Goal: Task Accomplishment & Management: Use online tool/utility

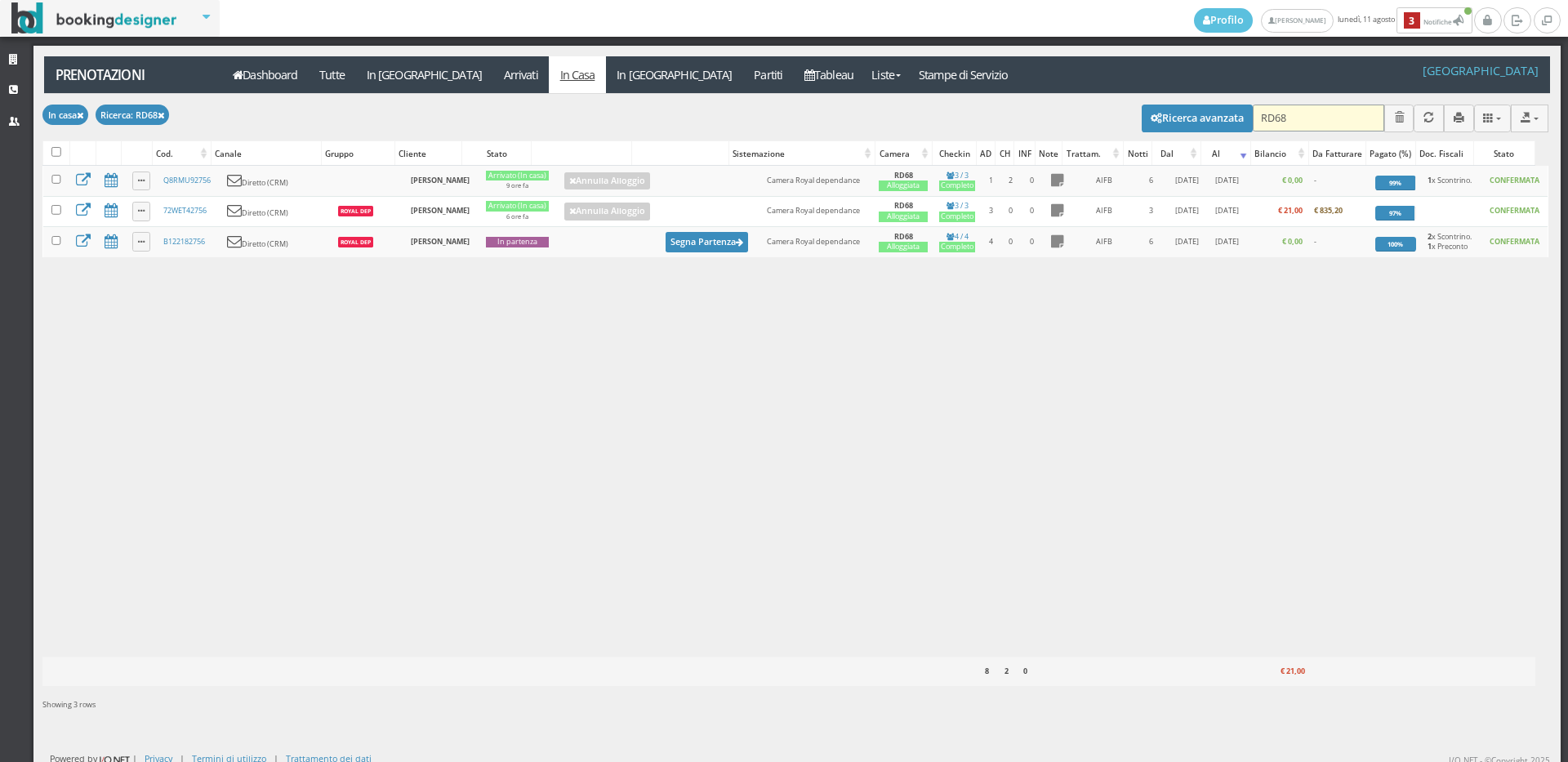
click at [1304, 110] on input "RD68" at bounding box center [1318, 117] width 132 height 27
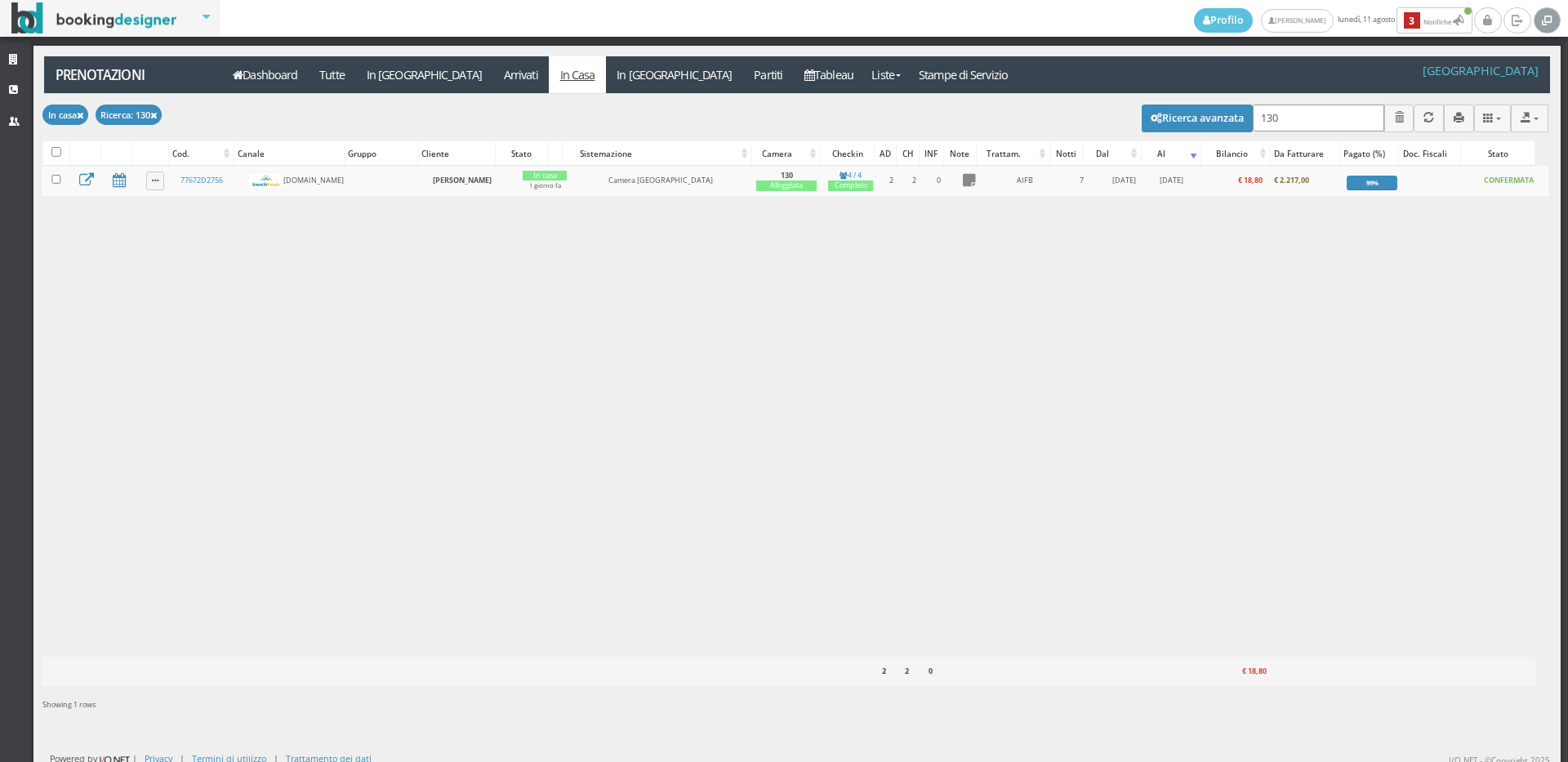
type input "130"
click at [19, 49] on link "Strutture" at bounding box center [17, 61] width 33 height 29
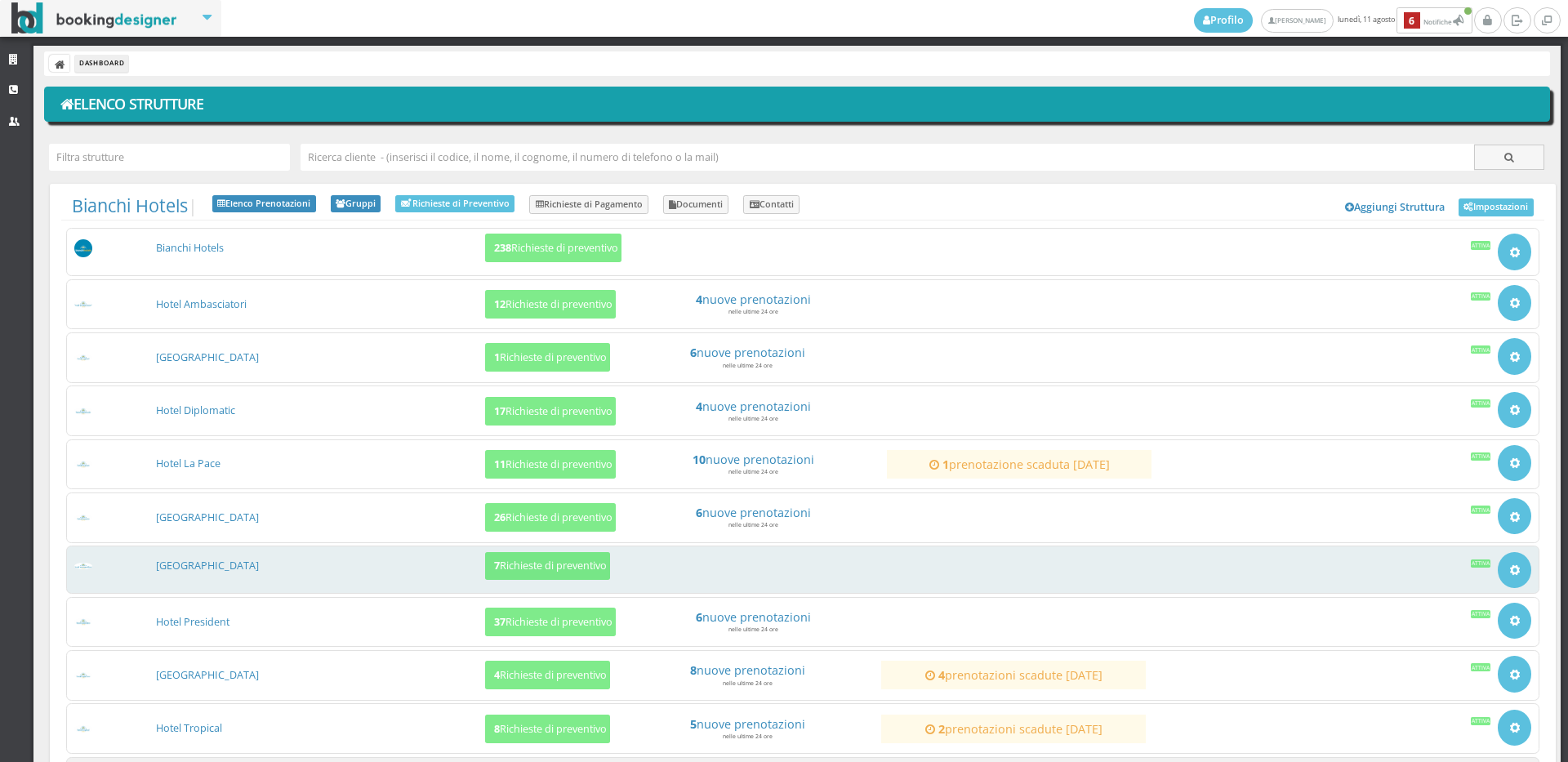
scroll to position [154, 0]
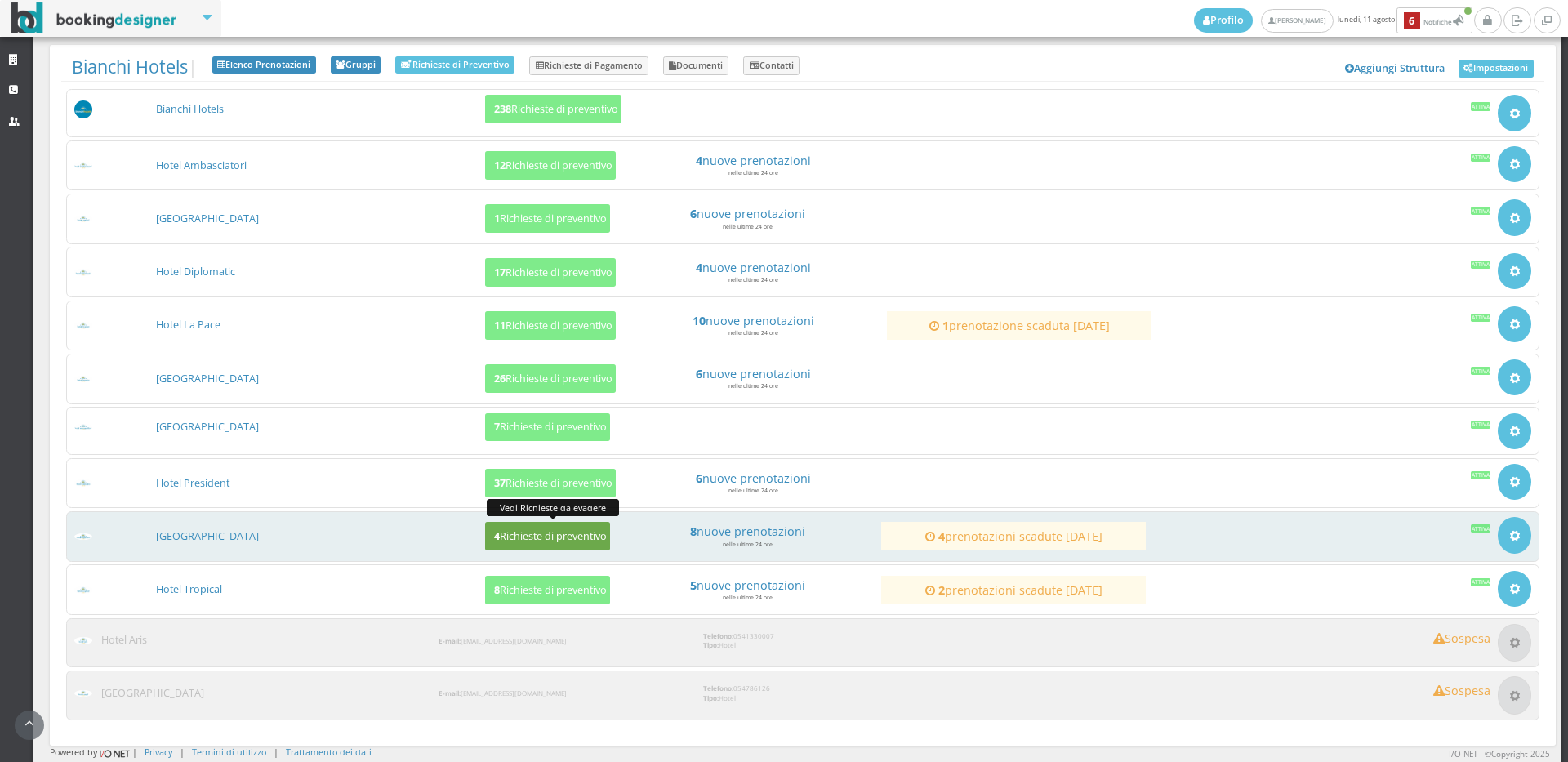
click at [497, 543] on h5 "4 Richieste di preventivo" at bounding box center [548, 535] width 118 height 12
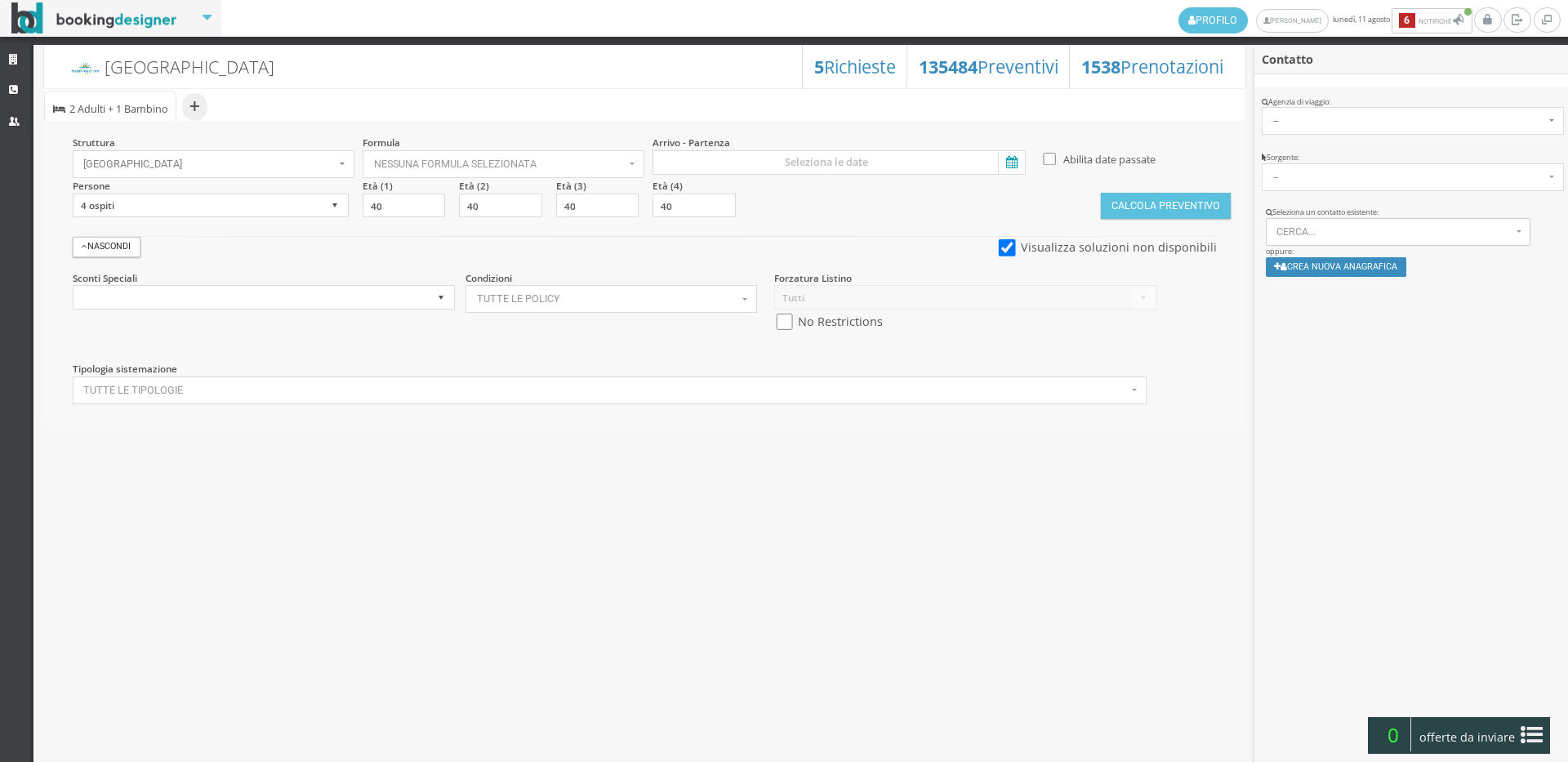
select select
click at [1306, 230] on span "Cerca..." at bounding box center [1394, 232] width 235 height 11
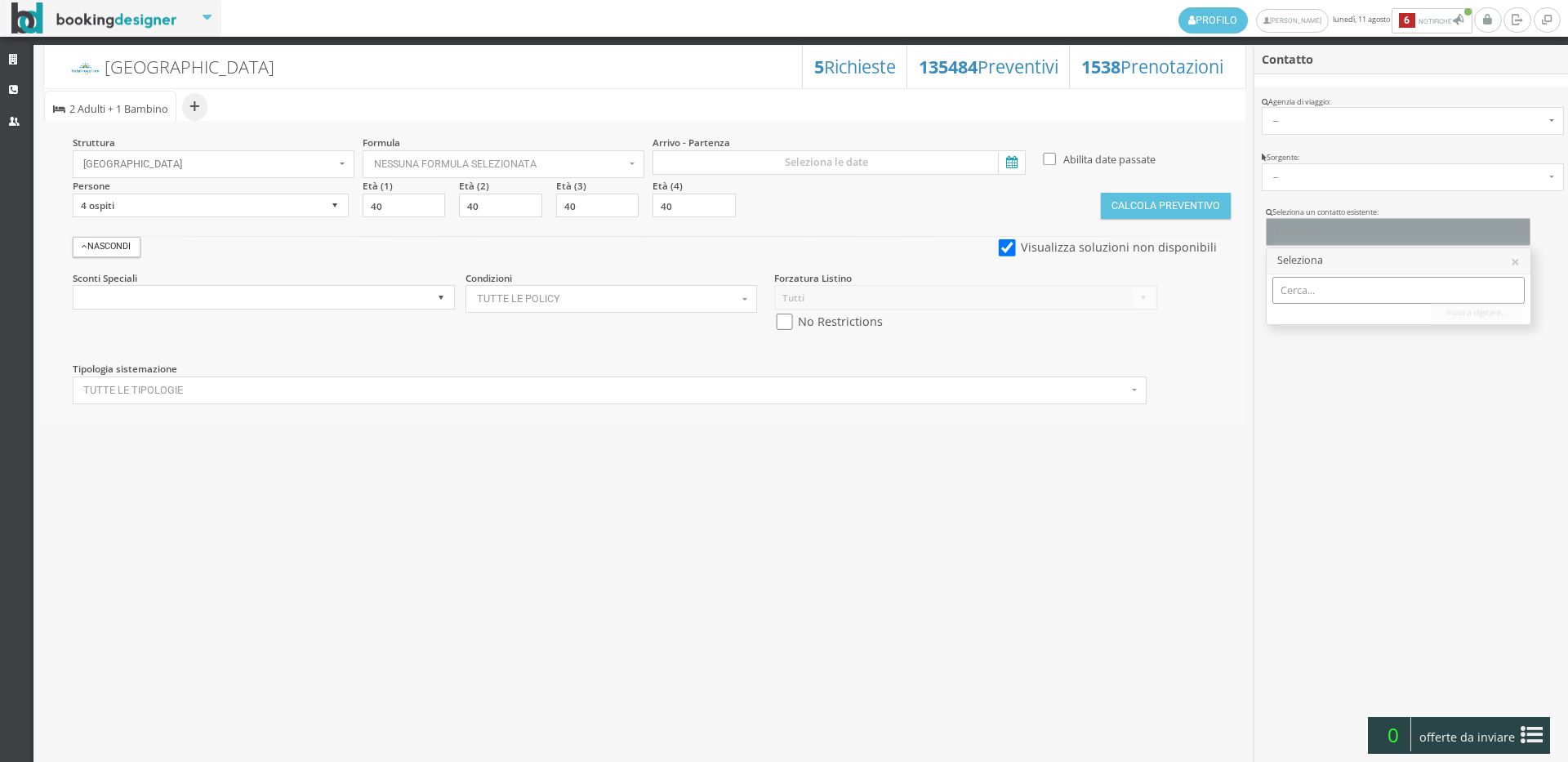
paste input "raikamarcazzan91@gmail.com"
type input "raikamarcazzan91@gmail.c"
click at [1307, 321] on span "Raika Marcazzan | raikamarcazzan91@gmail.com Telef.: 3478680728" at bounding box center [1457, 316] width 329 height 14
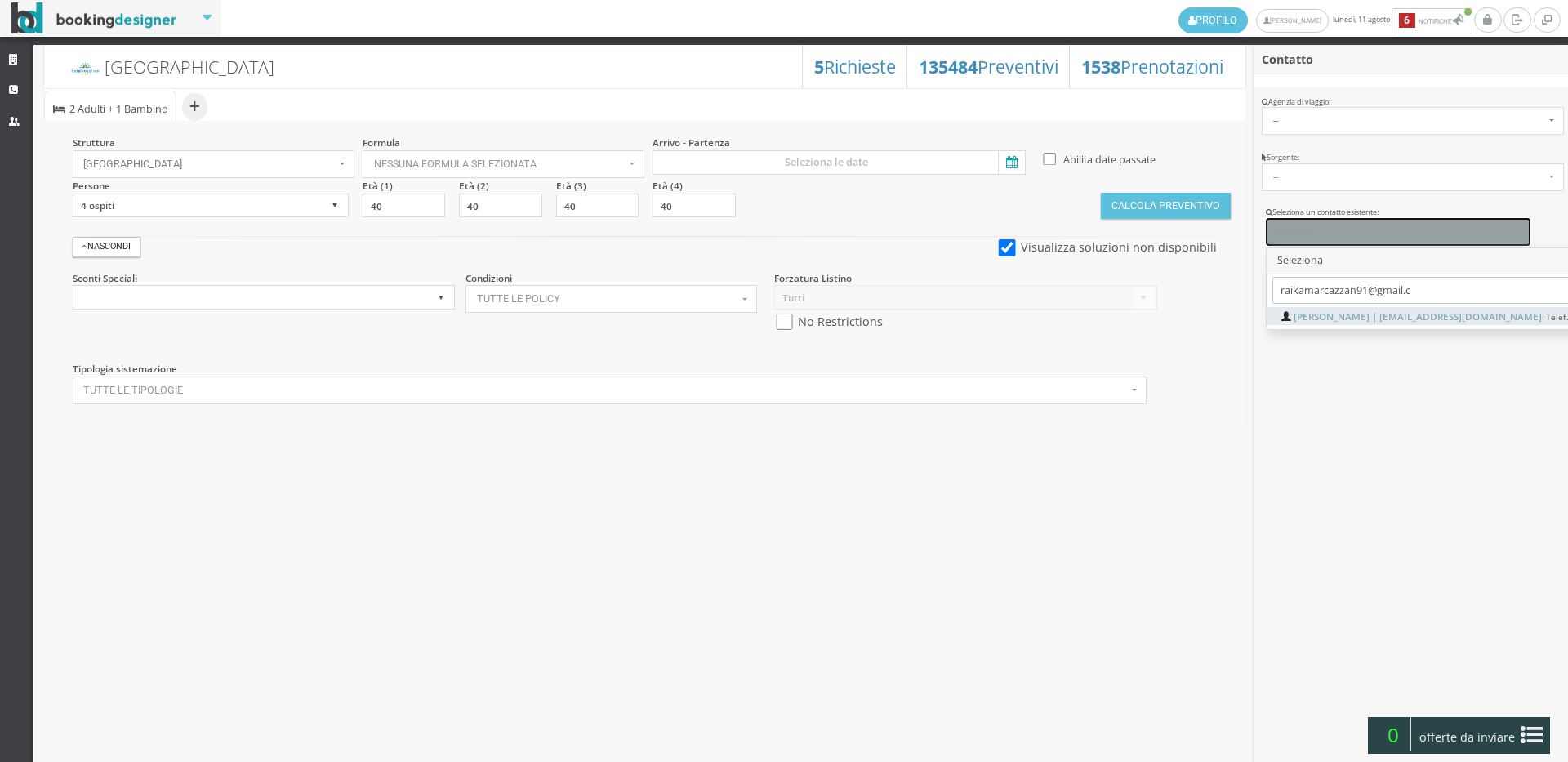
select select "838709b95d8711f098770aeaebb5e02f"
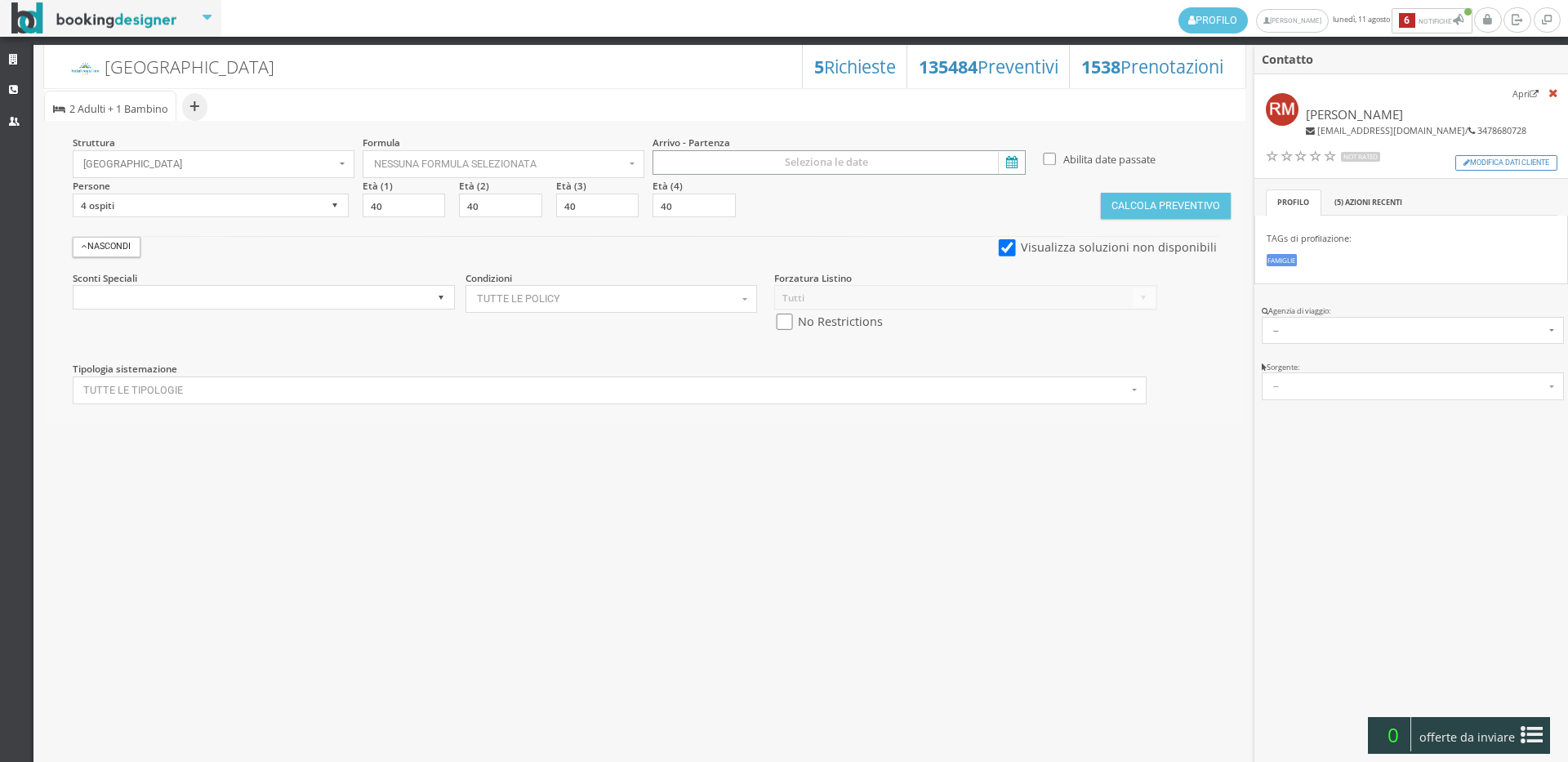
click at [842, 161] on input at bounding box center [838, 162] width 373 height 25
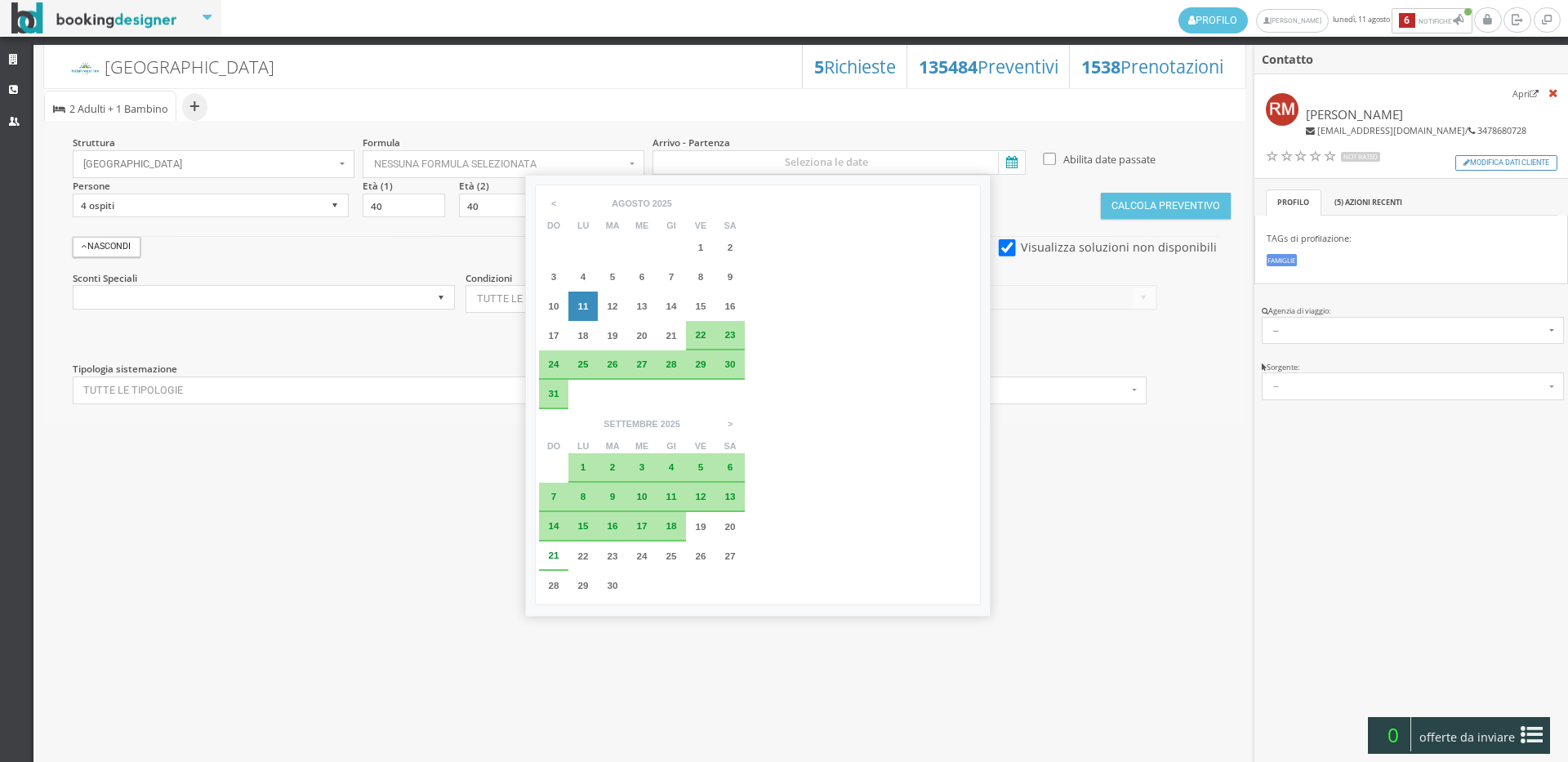
click at [611, 366] on span "26" at bounding box center [614, 364] width 11 height 11
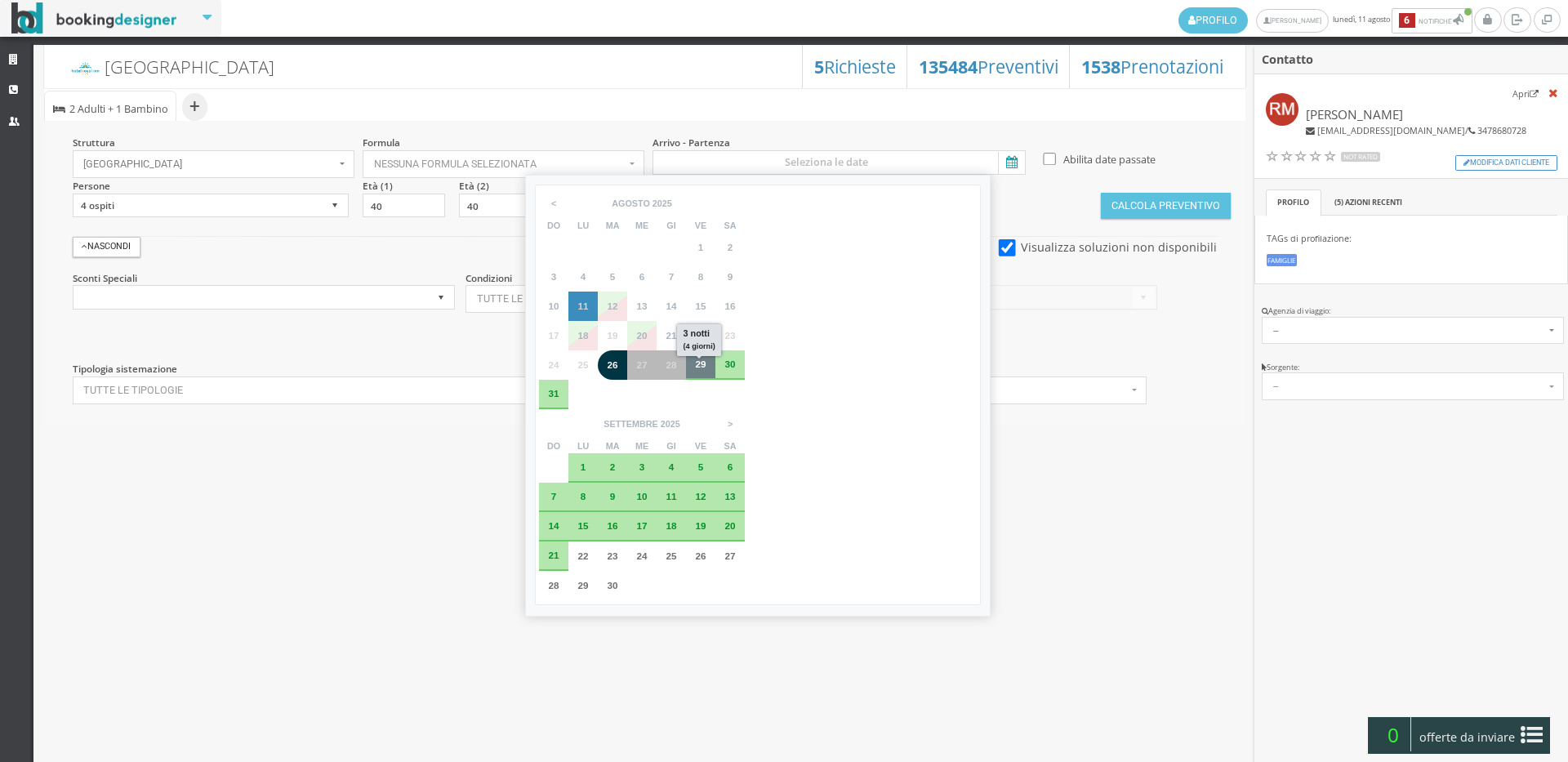
click at [696, 366] on span "29" at bounding box center [701, 364] width 11 height 11
type input "26 ago 2025 - 29 ago 2025"
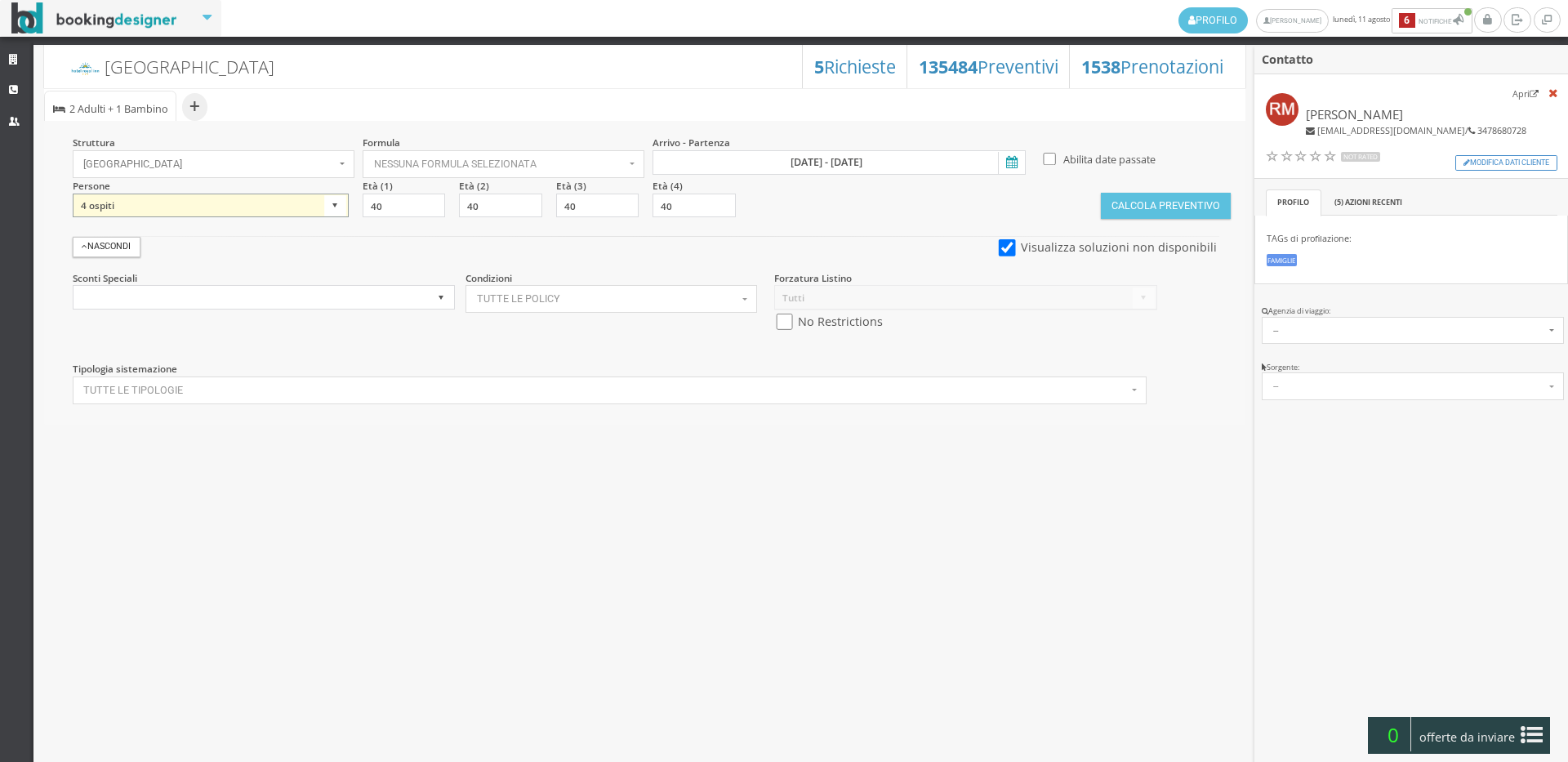
click at [284, 202] on select "1 ospite 2 ospiti 3 ospiti 4 ospiti 5 ospiti 6 ospiti 7 ospiti 8 ospiti 9 ospit…" at bounding box center [211, 205] width 276 height 25
select select "3"
click at [73, 193] on select "1 ospite 2 ospiti 3 ospiti 4 ospiti 5 ospiti 6 ospiti 7 ospiti 8 ospiti 9 ospit…" at bounding box center [211, 205] width 276 height 25
drag, startPoint x: 585, startPoint y: 202, endPoint x: 503, endPoint y: 193, distance: 82.5
click at [503, 193] on div "Struttura Hotel Royal Inn × Seleziona Bianchi Hotels Bianchi Hotels Hotel Ambas…" at bounding box center [645, 272] width 1201 height 303
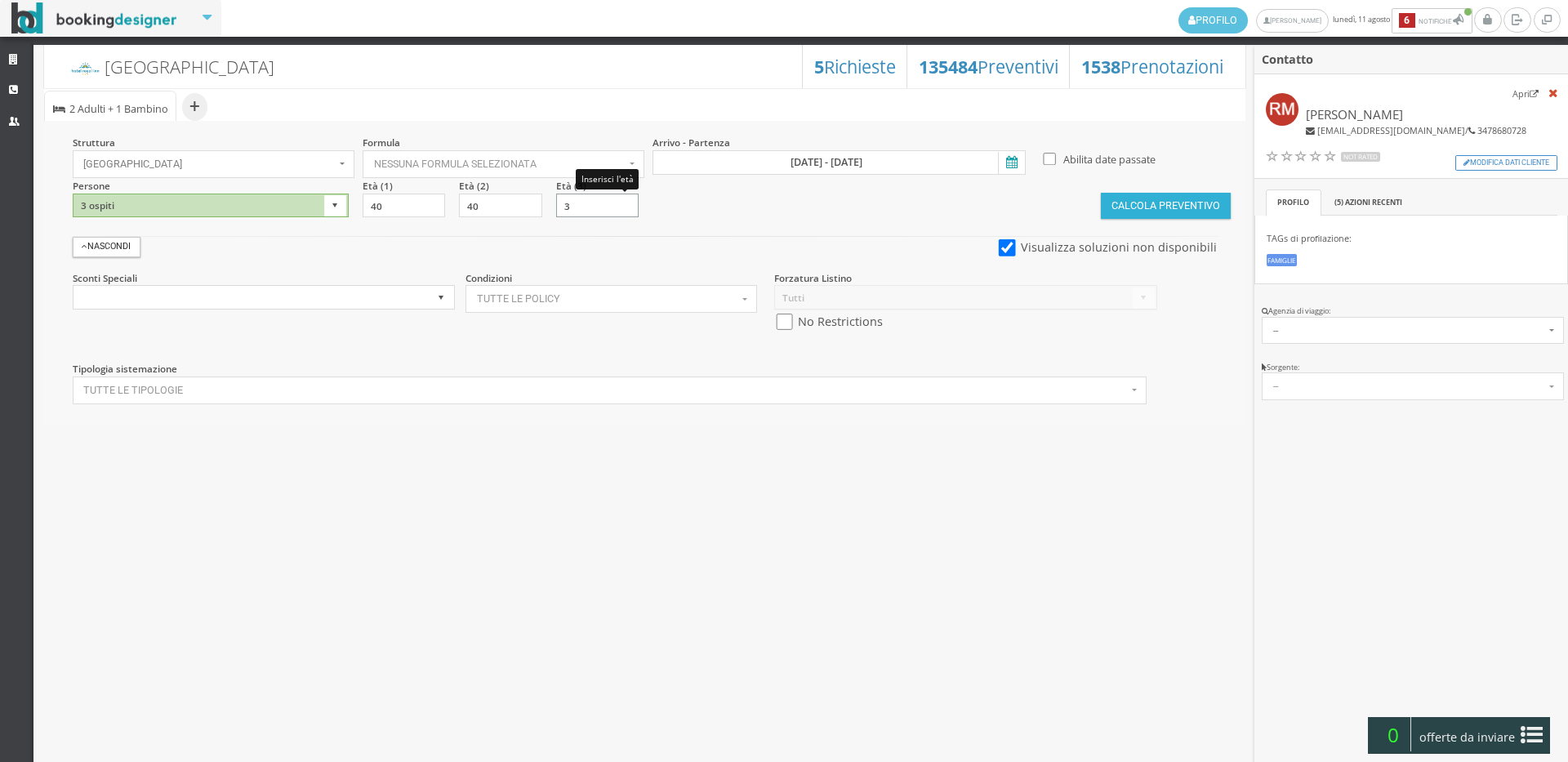
type input "3"
click at [1150, 216] on button "Calcola Preventivo" at bounding box center [1165, 205] width 129 height 26
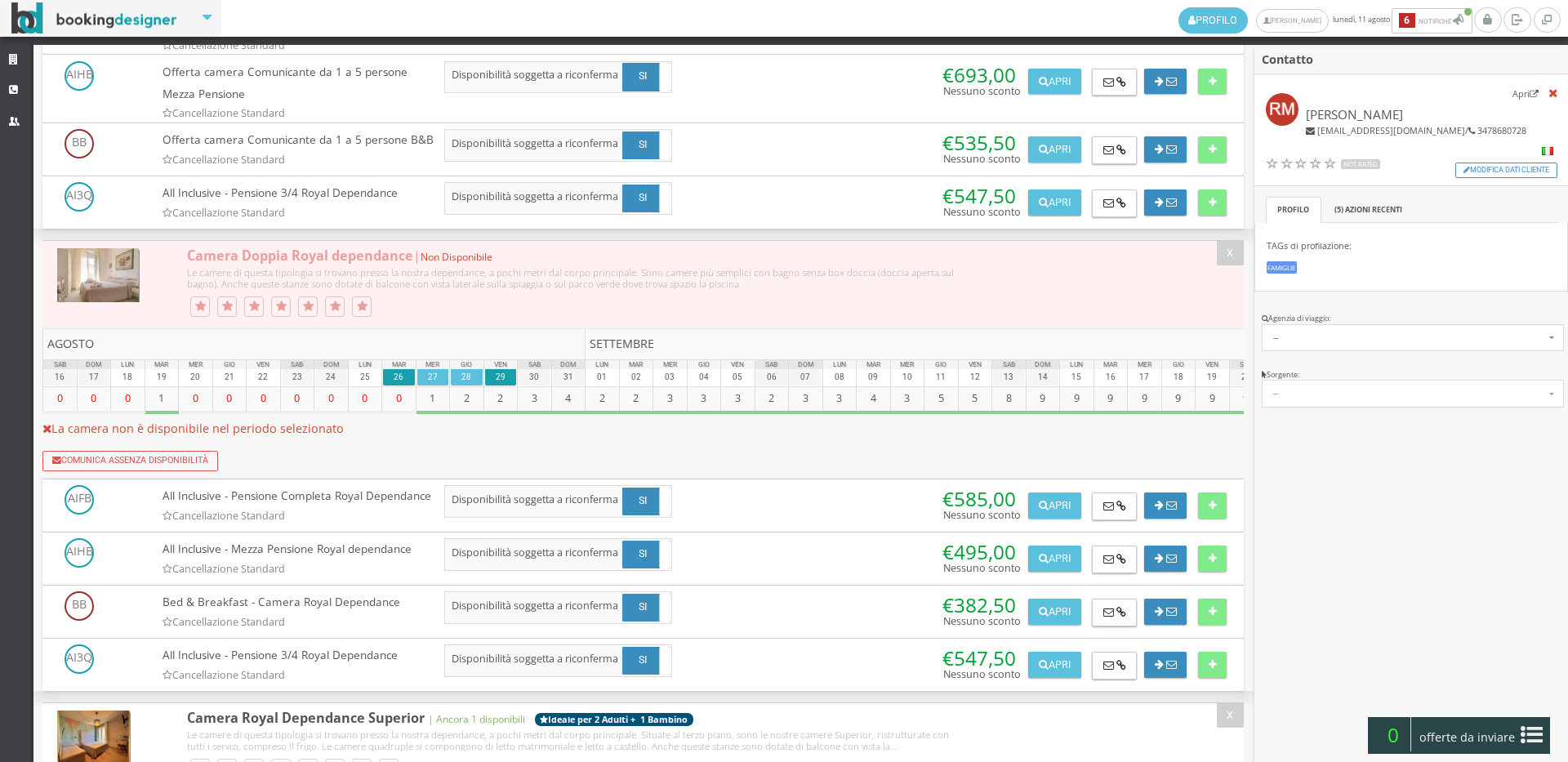
scroll to position [1451, 0]
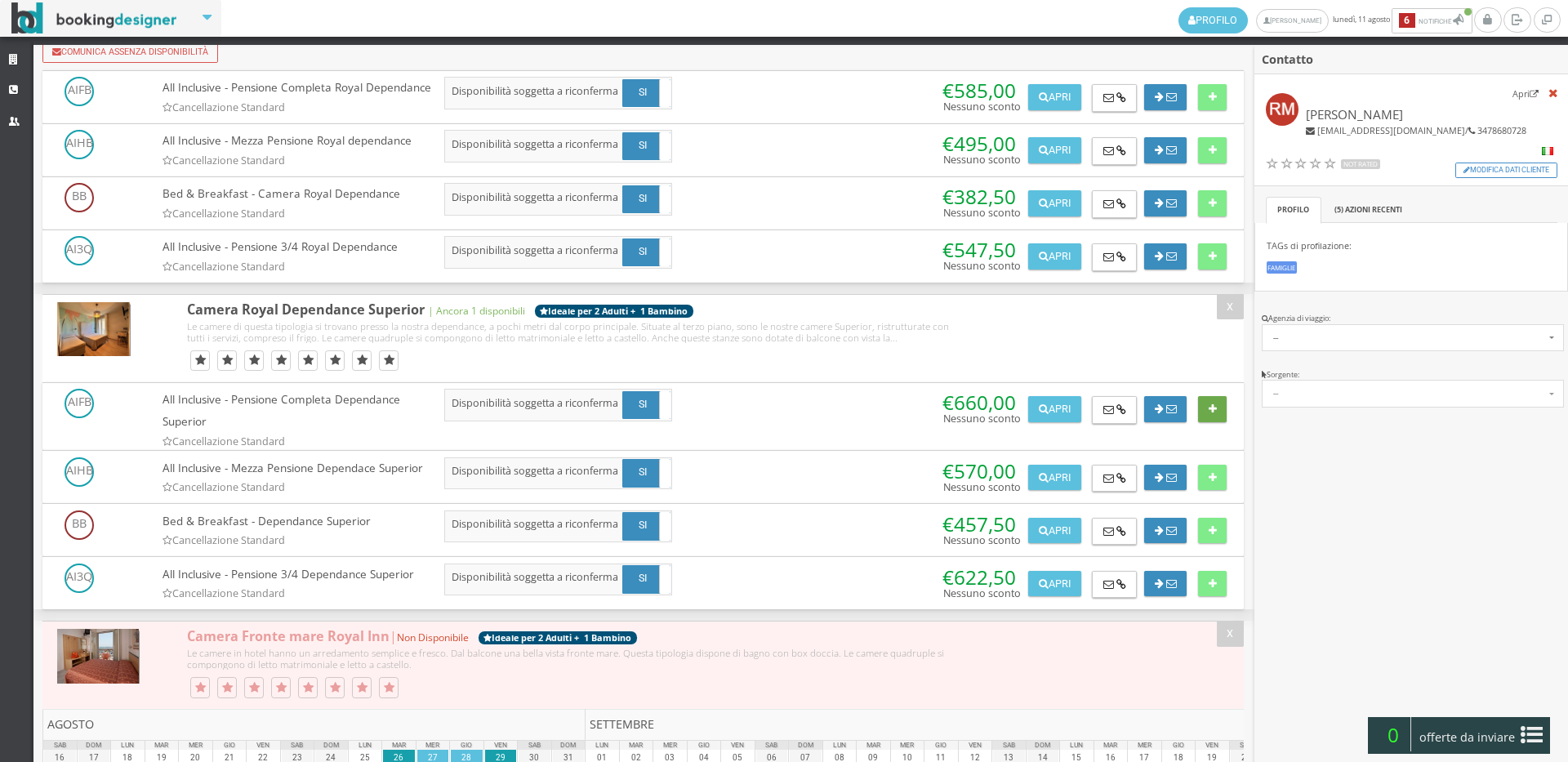
click at [1199, 422] on button at bounding box center [1212, 409] width 29 height 26
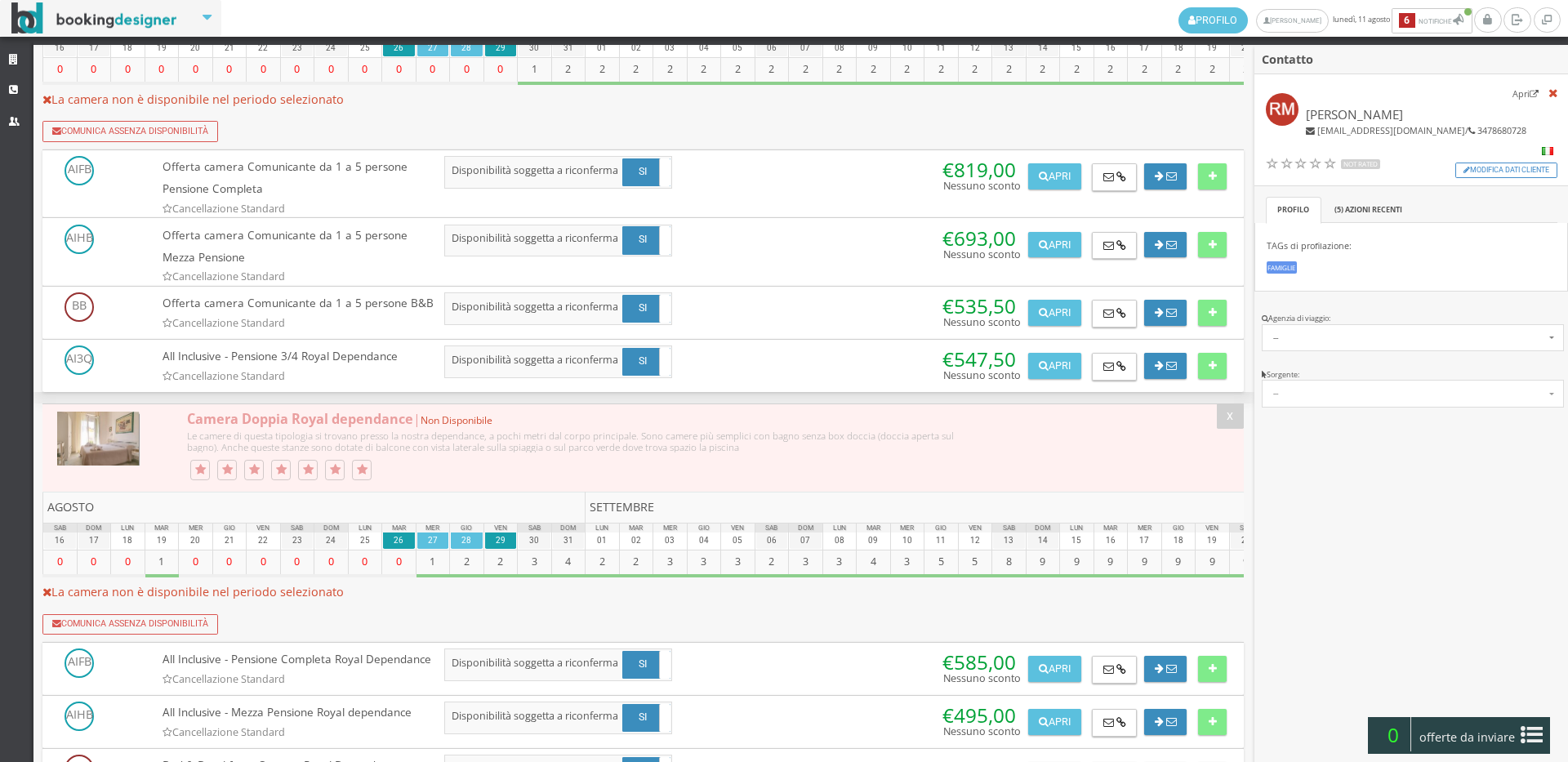
scroll to position [0, 0]
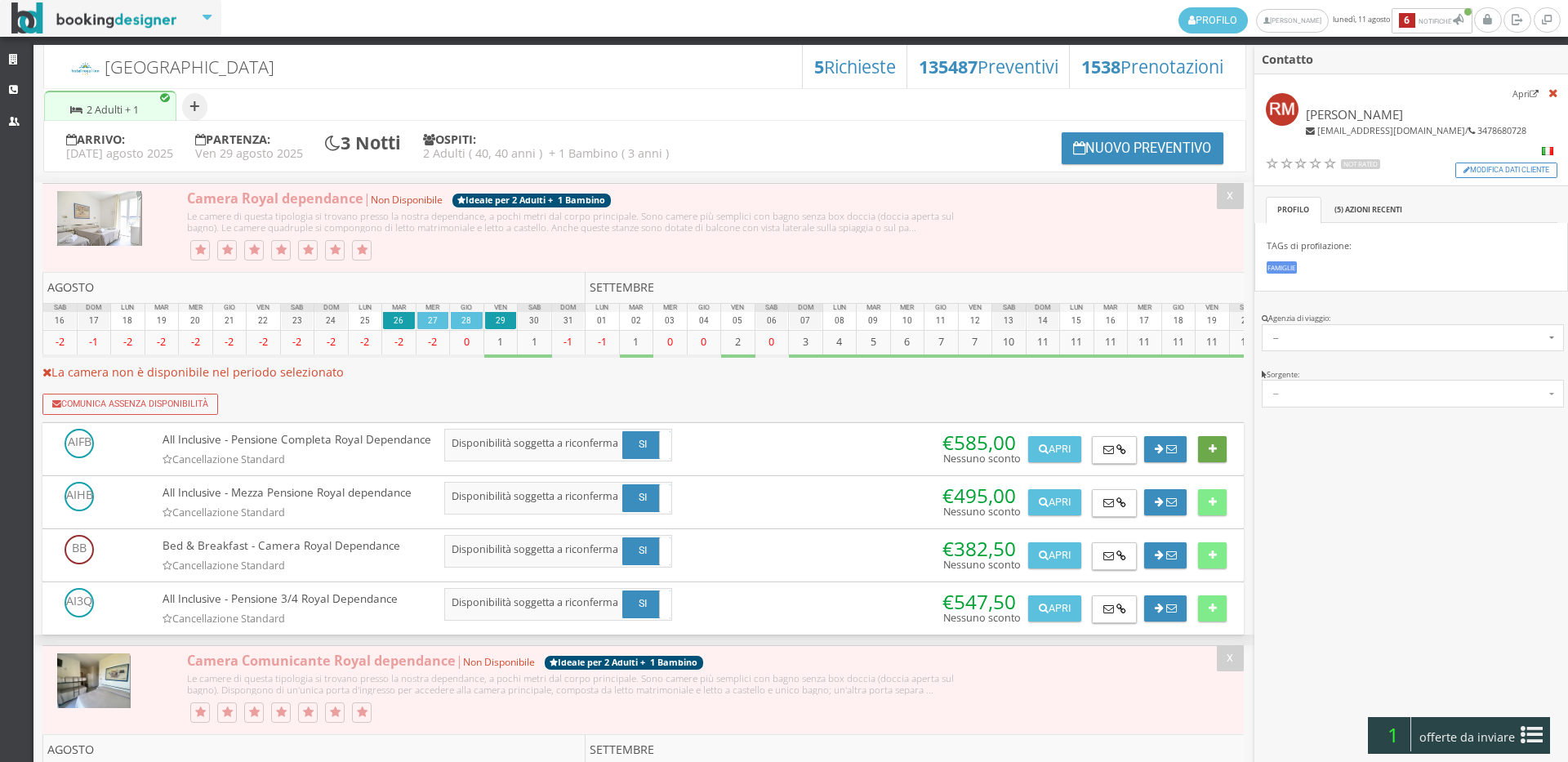
click at [1211, 455] on icon at bounding box center [1212, 450] width 8 height 11
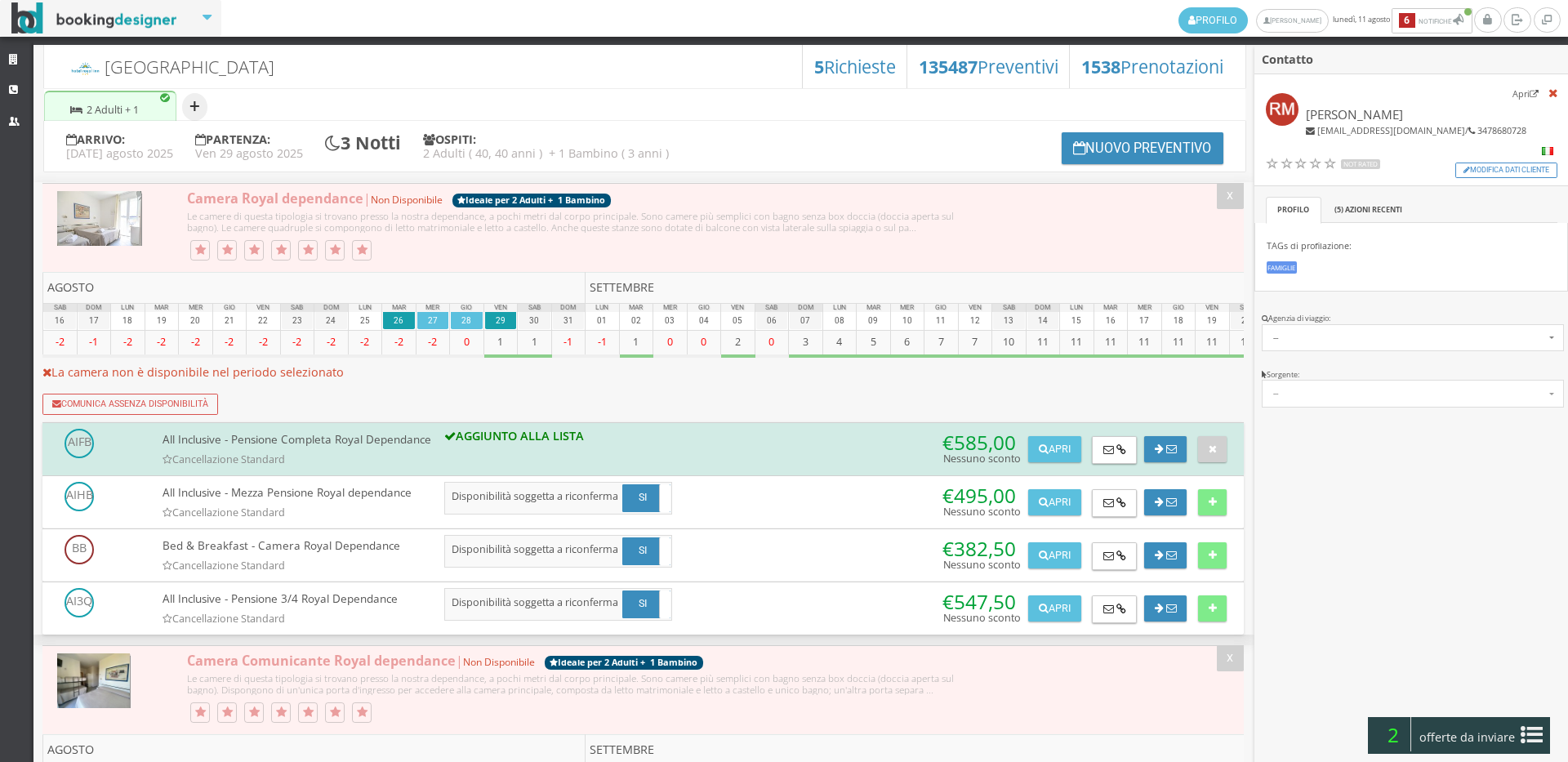
click at [199, 107] on button "+" at bounding box center [194, 107] width 25 height 28
select select "2"
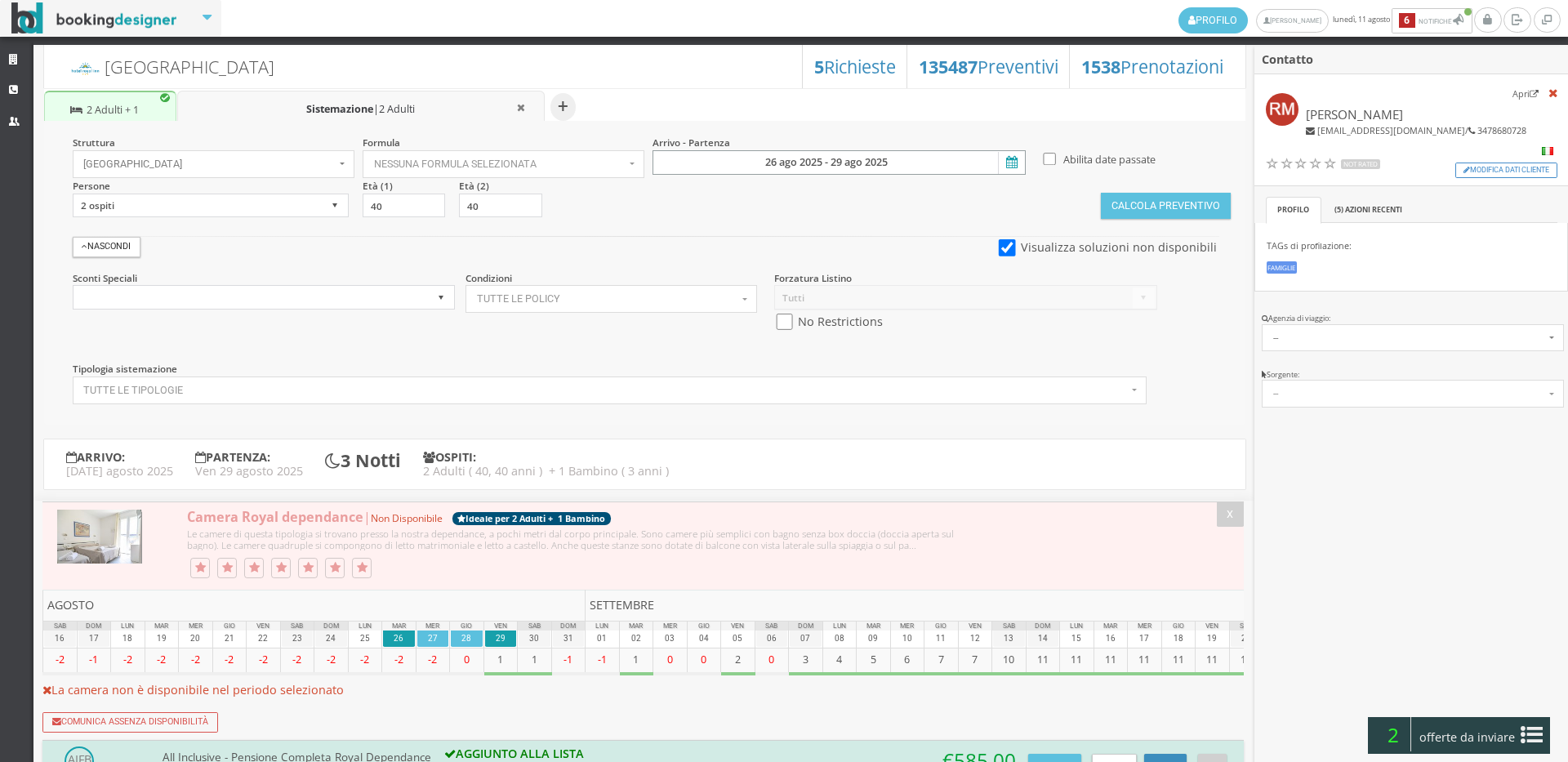
click at [757, 151] on input "26 ago 2025 - 29 ago 2025" at bounding box center [838, 162] width 373 height 25
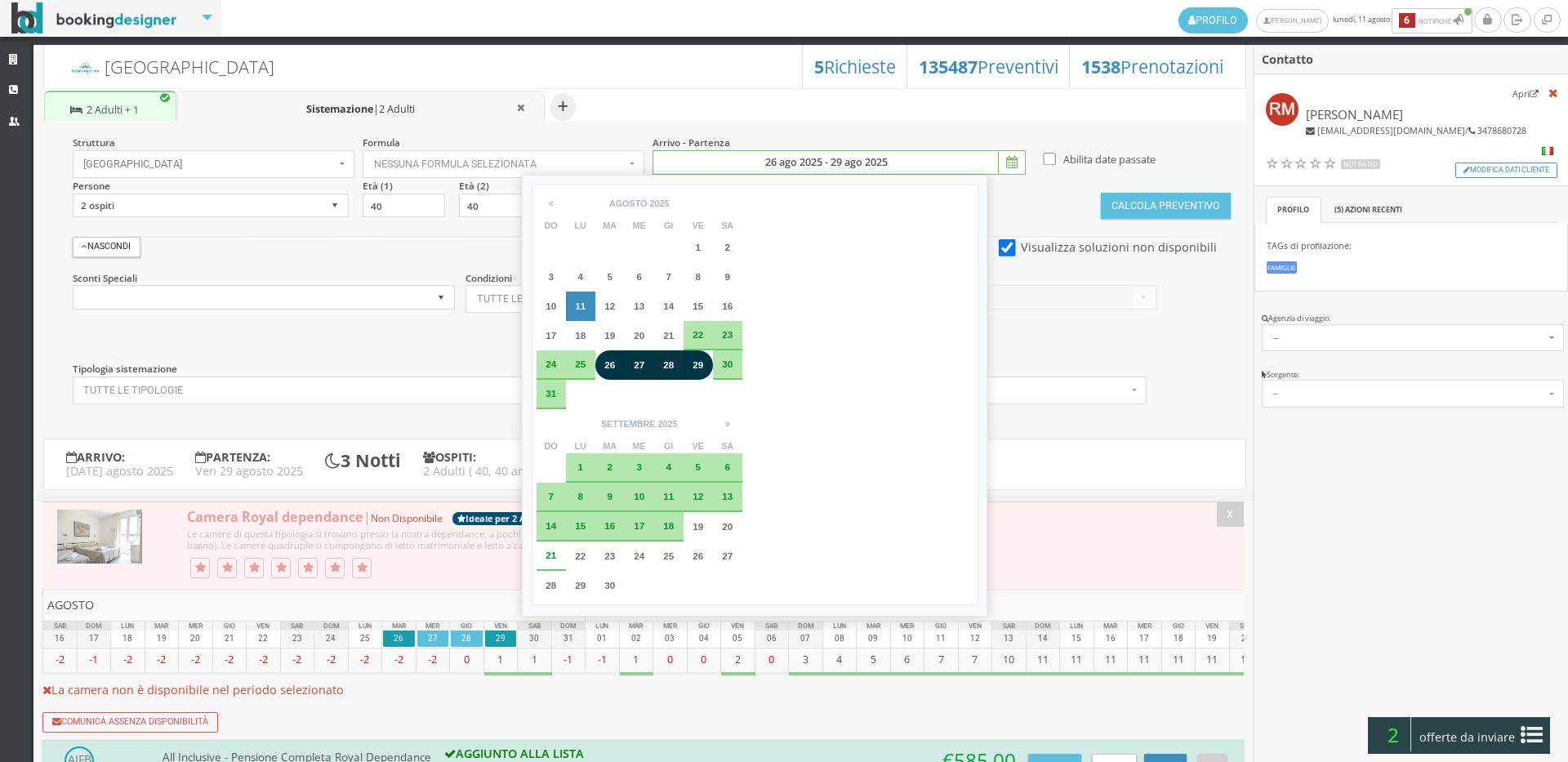
click at [616, 492] on div "9" at bounding box center [610, 497] width 13 height 10
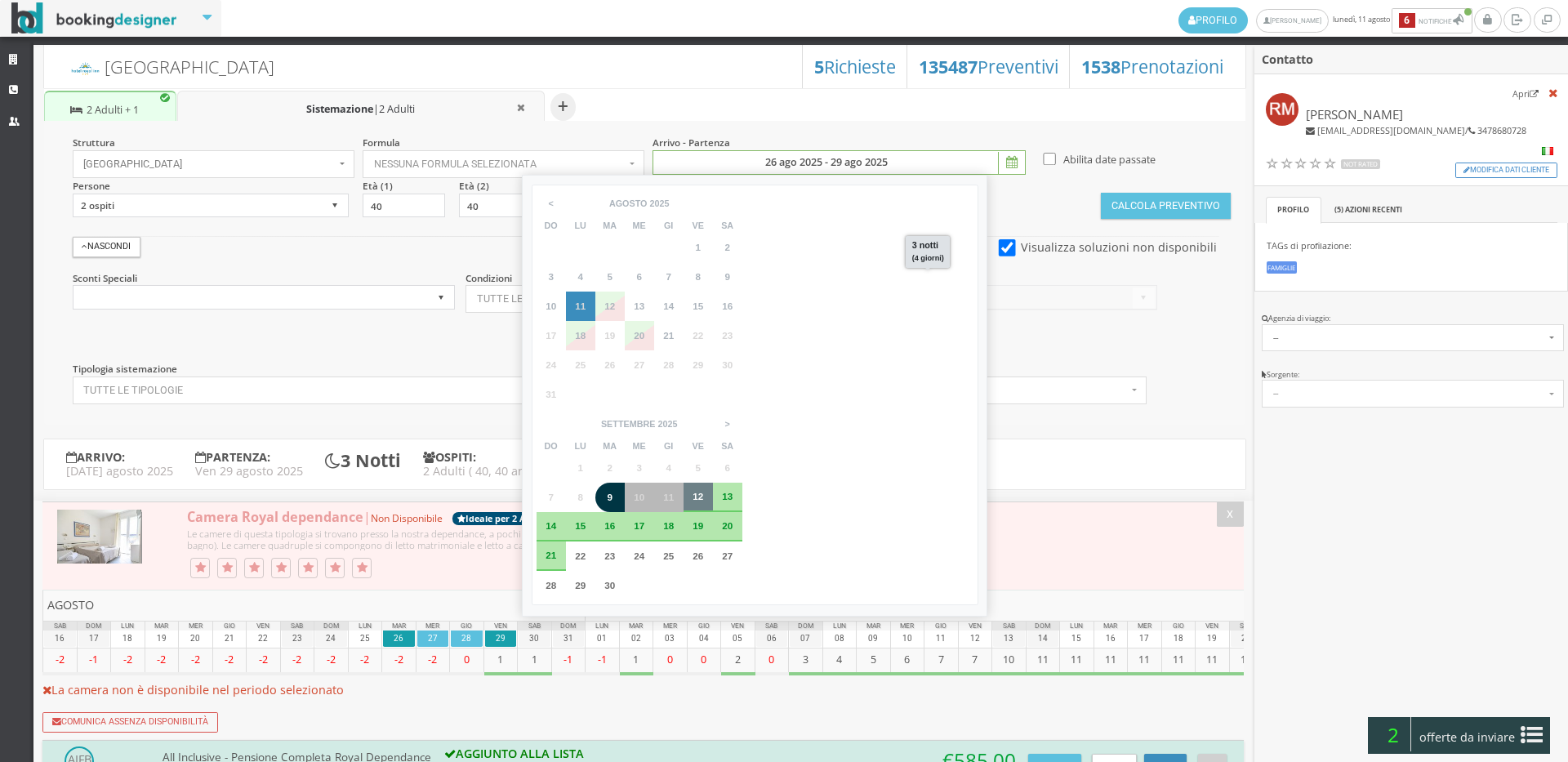
click at [703, 491] on span "12" at bounding box center [698, 497] width 11 height 11
type input "09 set 2025 - 12 set 2025"
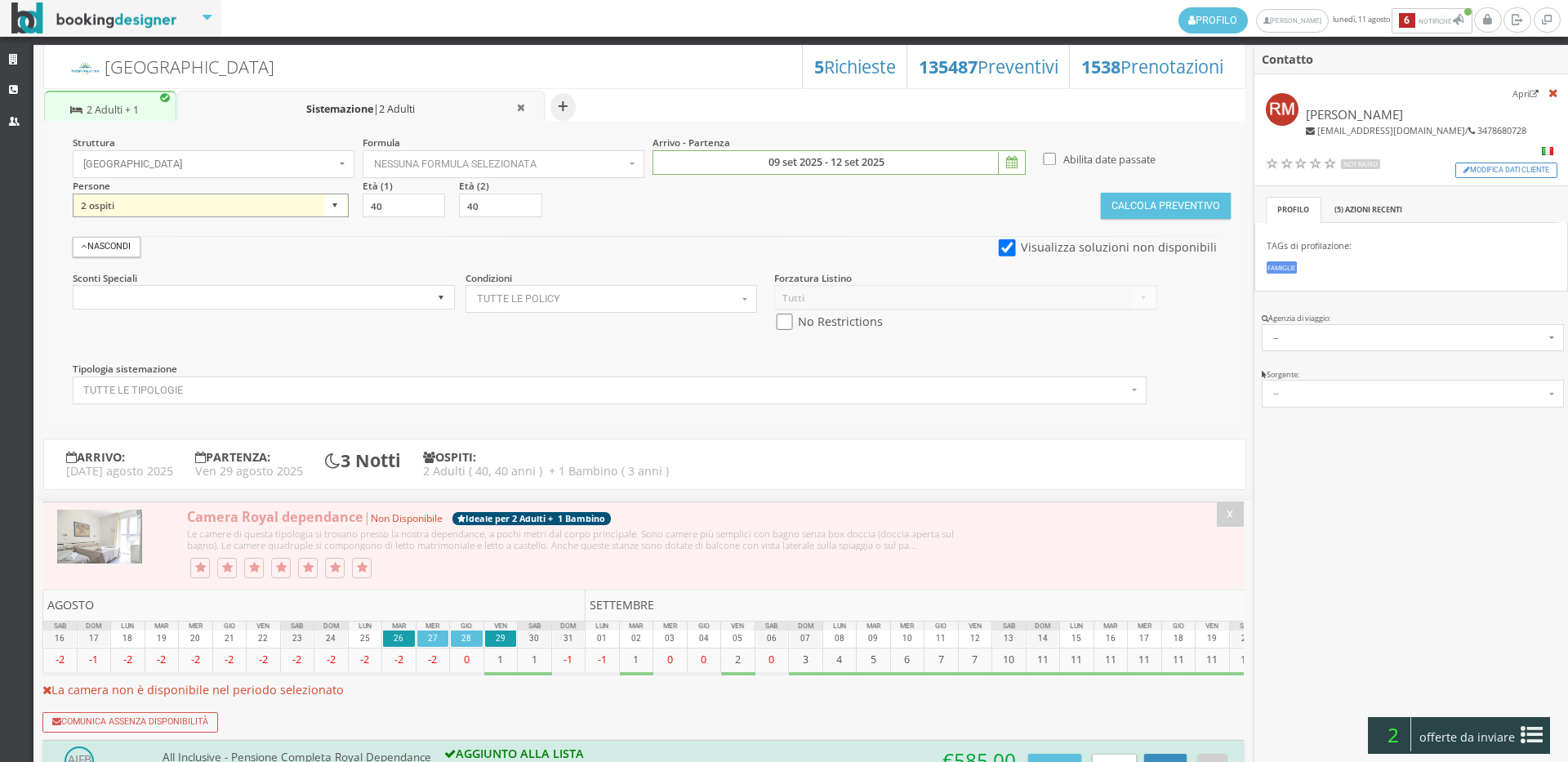
click at [135, 197] on select "1 ospite 2 ospiti 3 ospiti 4 ospiti 5 ospiti 6 ospiti 7 ospiti 8 ospiti 9 ospit…" at bounding box center [211, 205] width 276 height 25
select select "3"
click at [73, 193] on select "1 ospite 2 ospiti 3 ospiti 4 ospiti 5 ospiti 6 ospiti 7 ospiti 8 ospiti 9 ospit…" at bounding box center [211, 205] width 276 height 25
click at [786, 328] on input "checkbox" at bounding box center [784, 322] width 20 height 18
checkbox input "true"
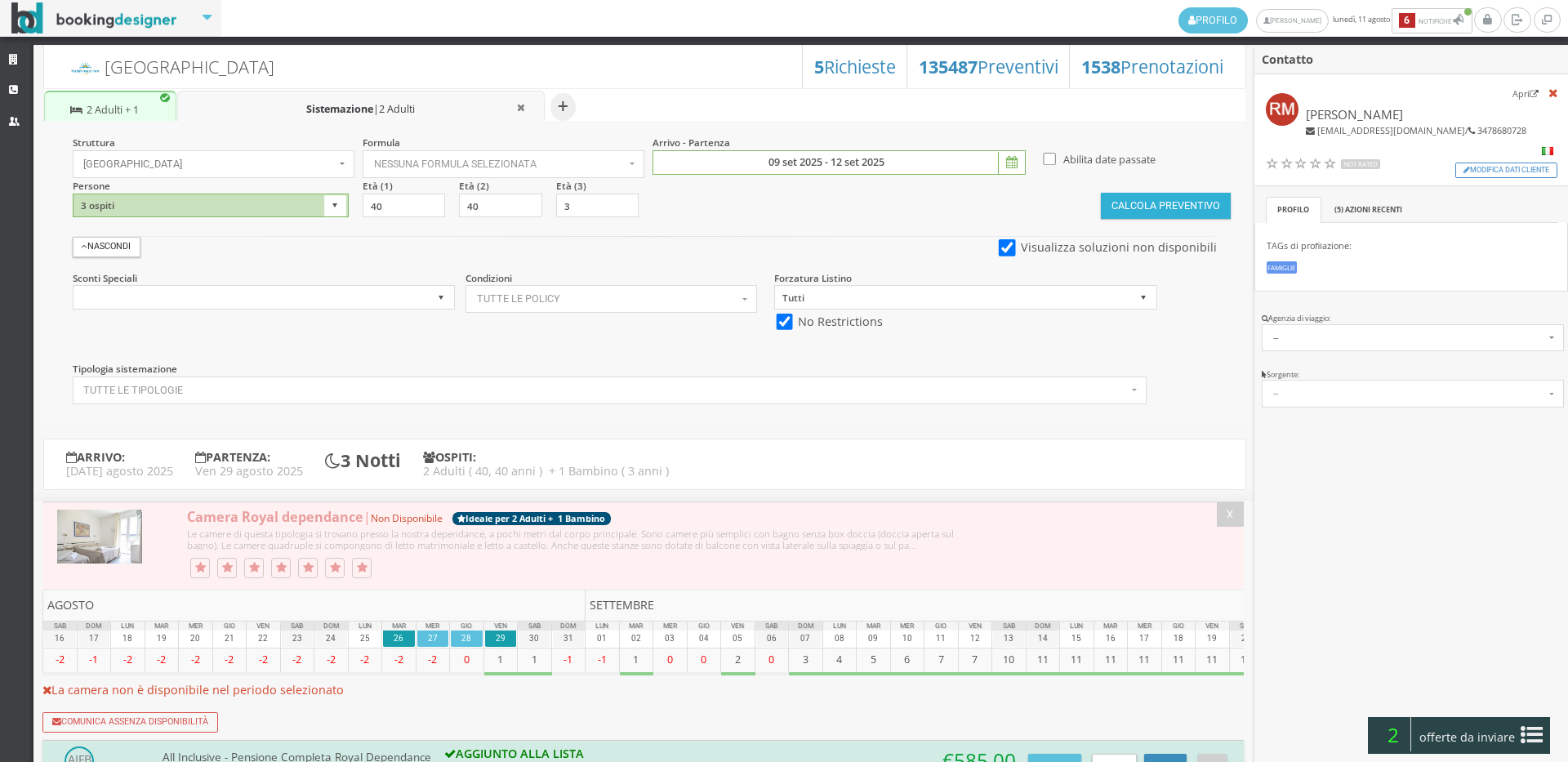
click at [1196, 198] on button "Calcola Preventivo" at bounding box center [1165, 205] width 129 height 26
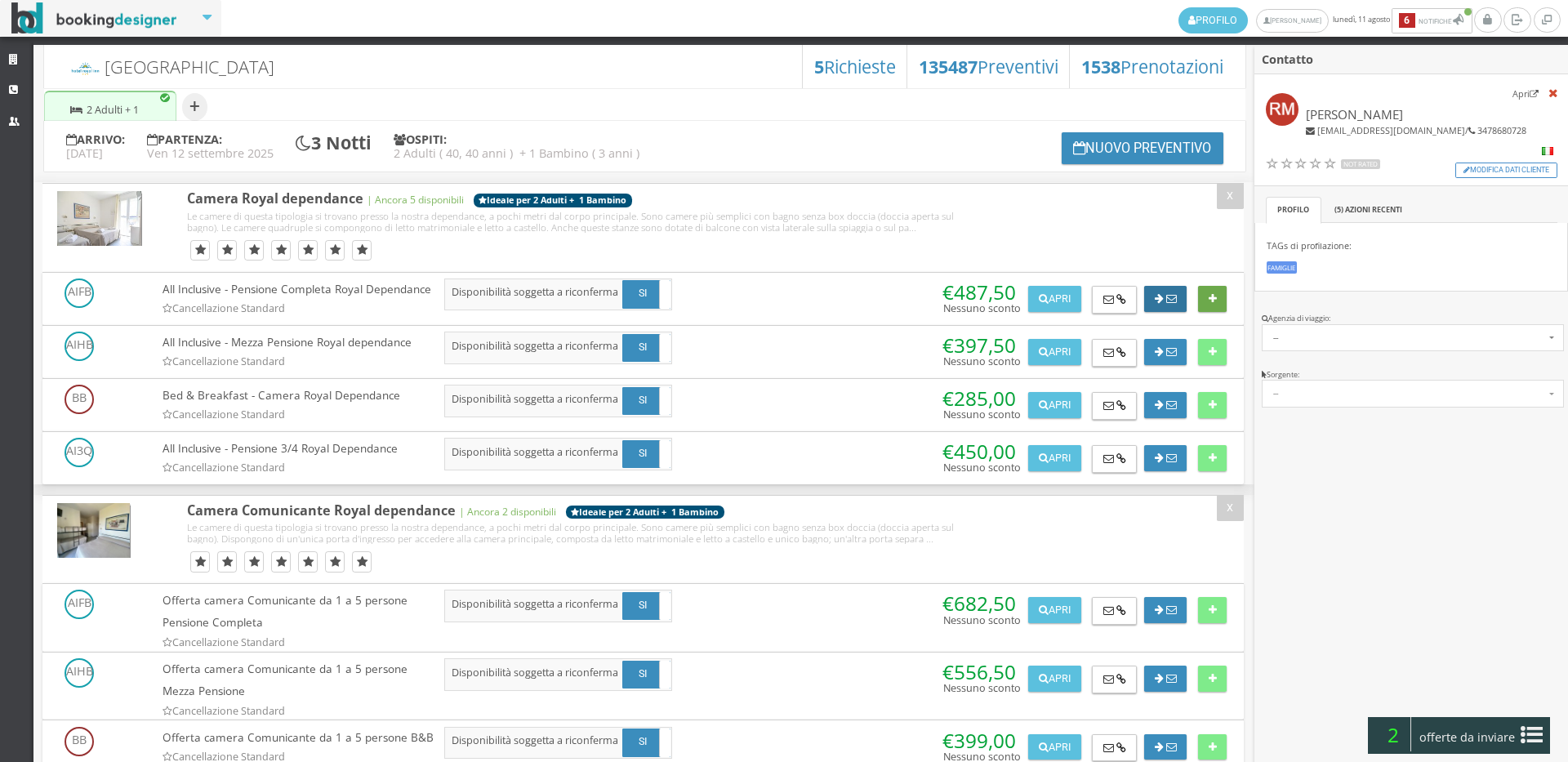
drag, startPoint x: 1196, startPoint y: 306, endPoint x: 1175, endPoint y: 310, distance: 21.4
click at [1199, 309] on button at bounding box center [1212, 299] width 29 height 26
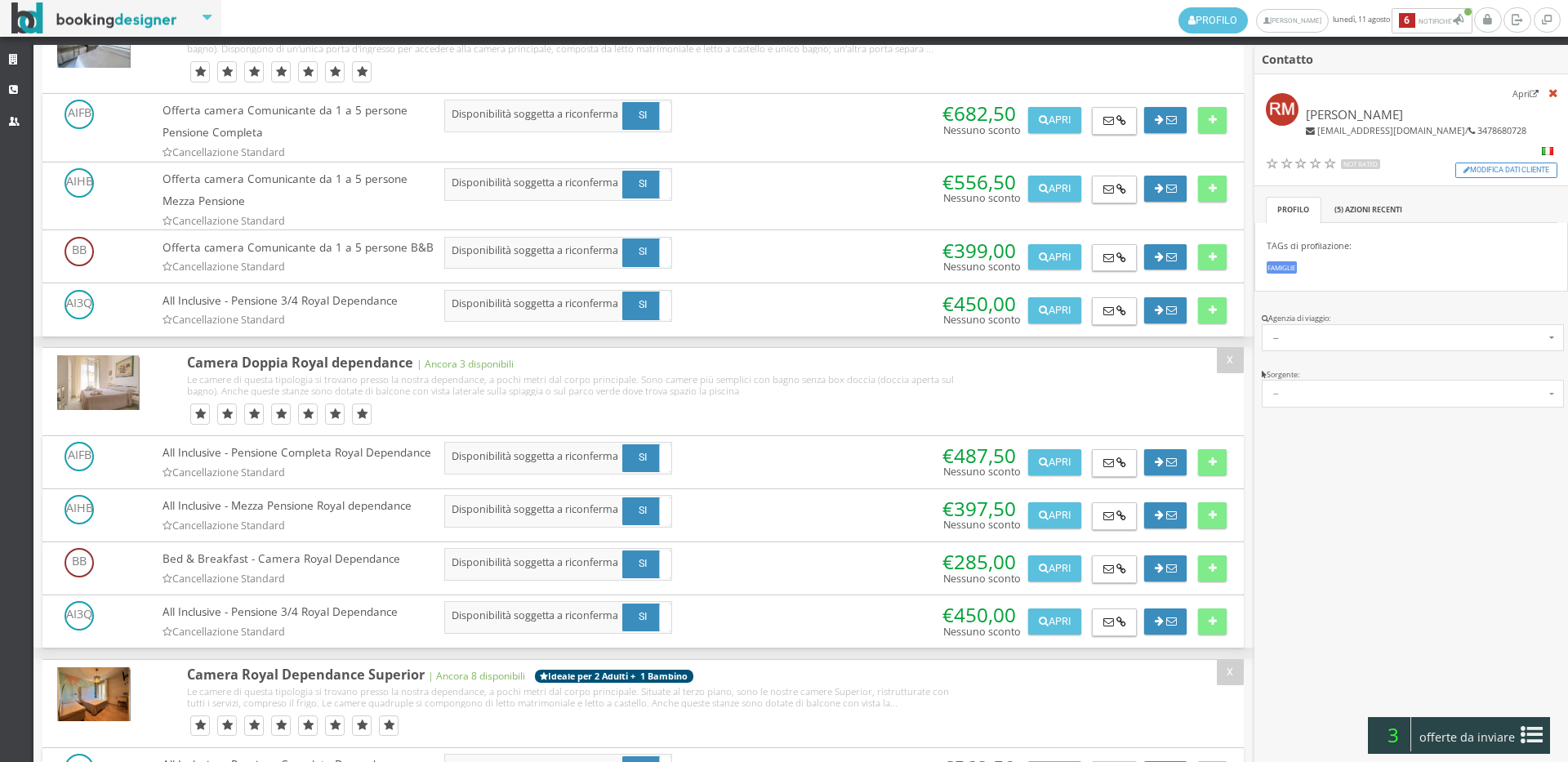
scroll to position [908, 0]
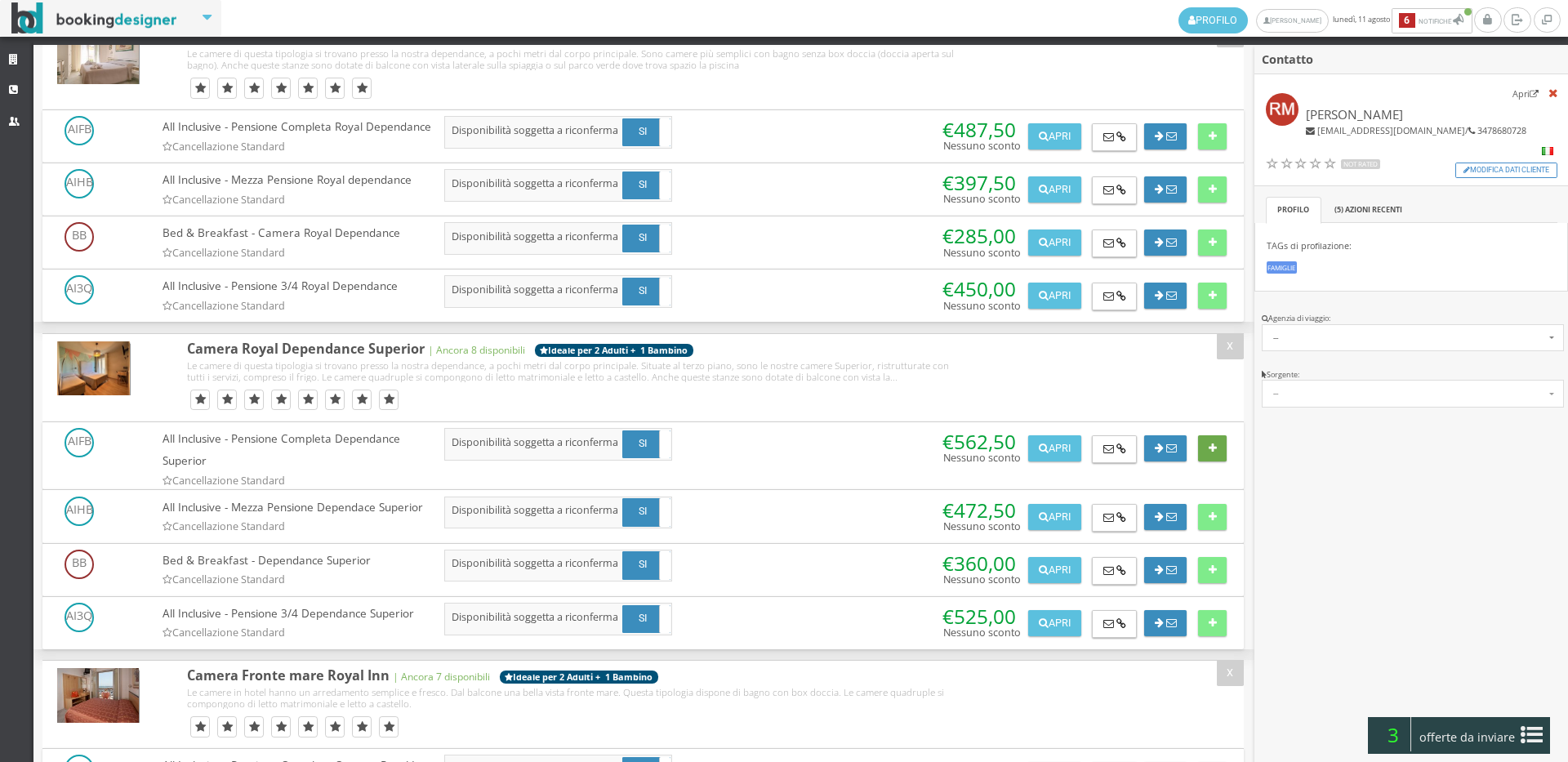
click at [1216, 462] on button at bounding box center [1212, 449] width 29 height 26
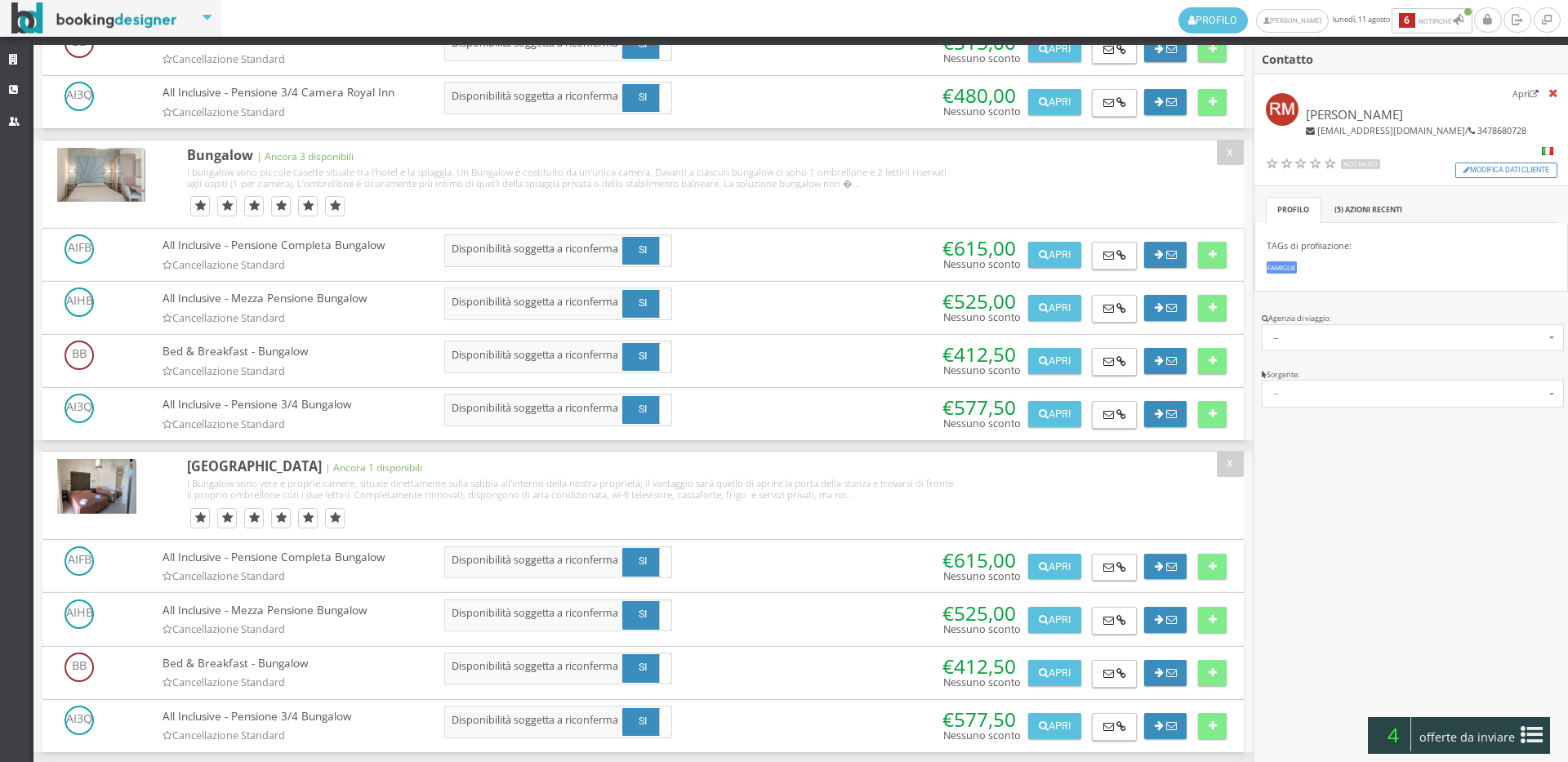
scroll to position [1905, 0]
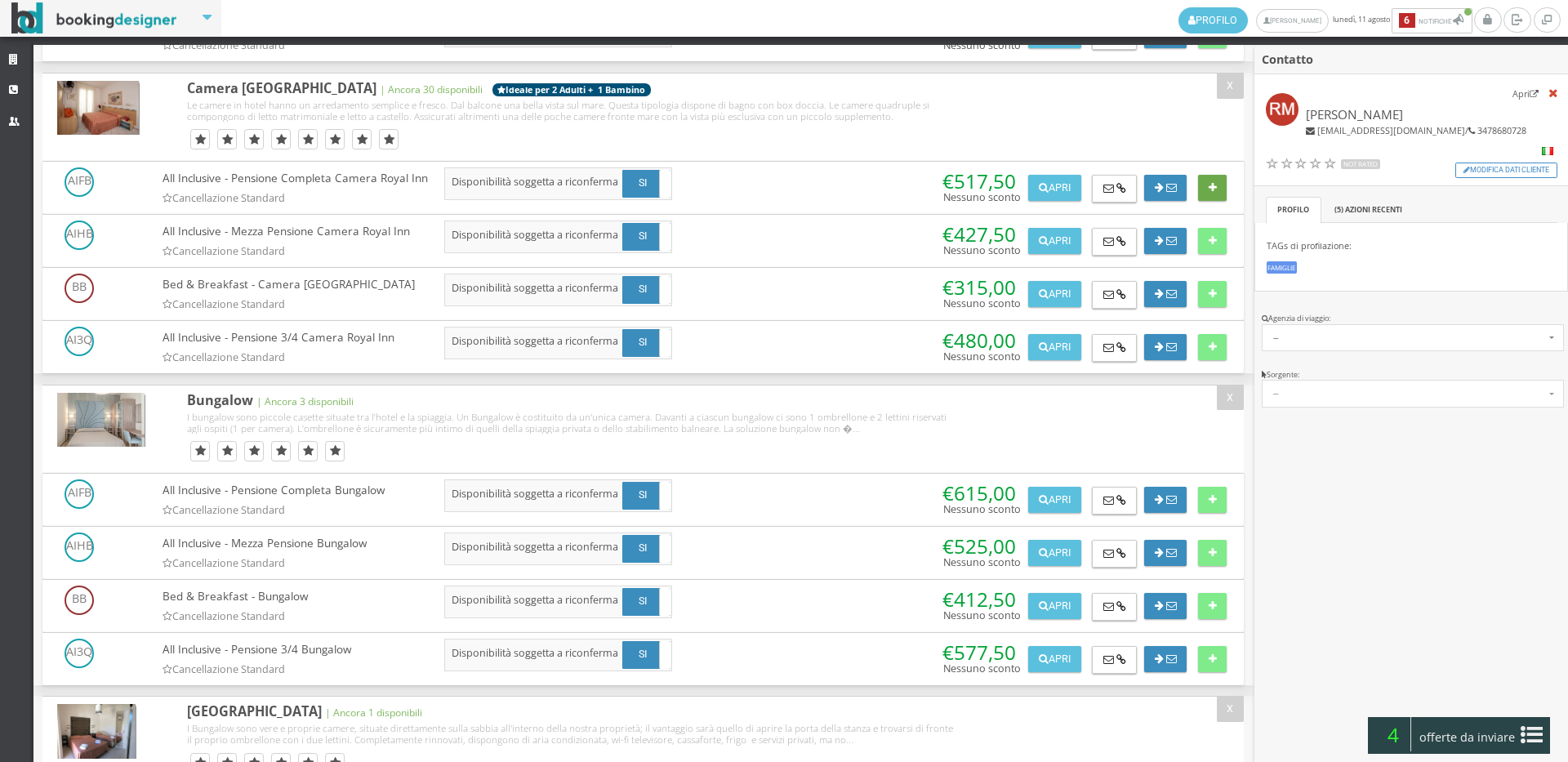
click at [1207, 201] on button at bounding box center [1212, 188] width 29 height 26
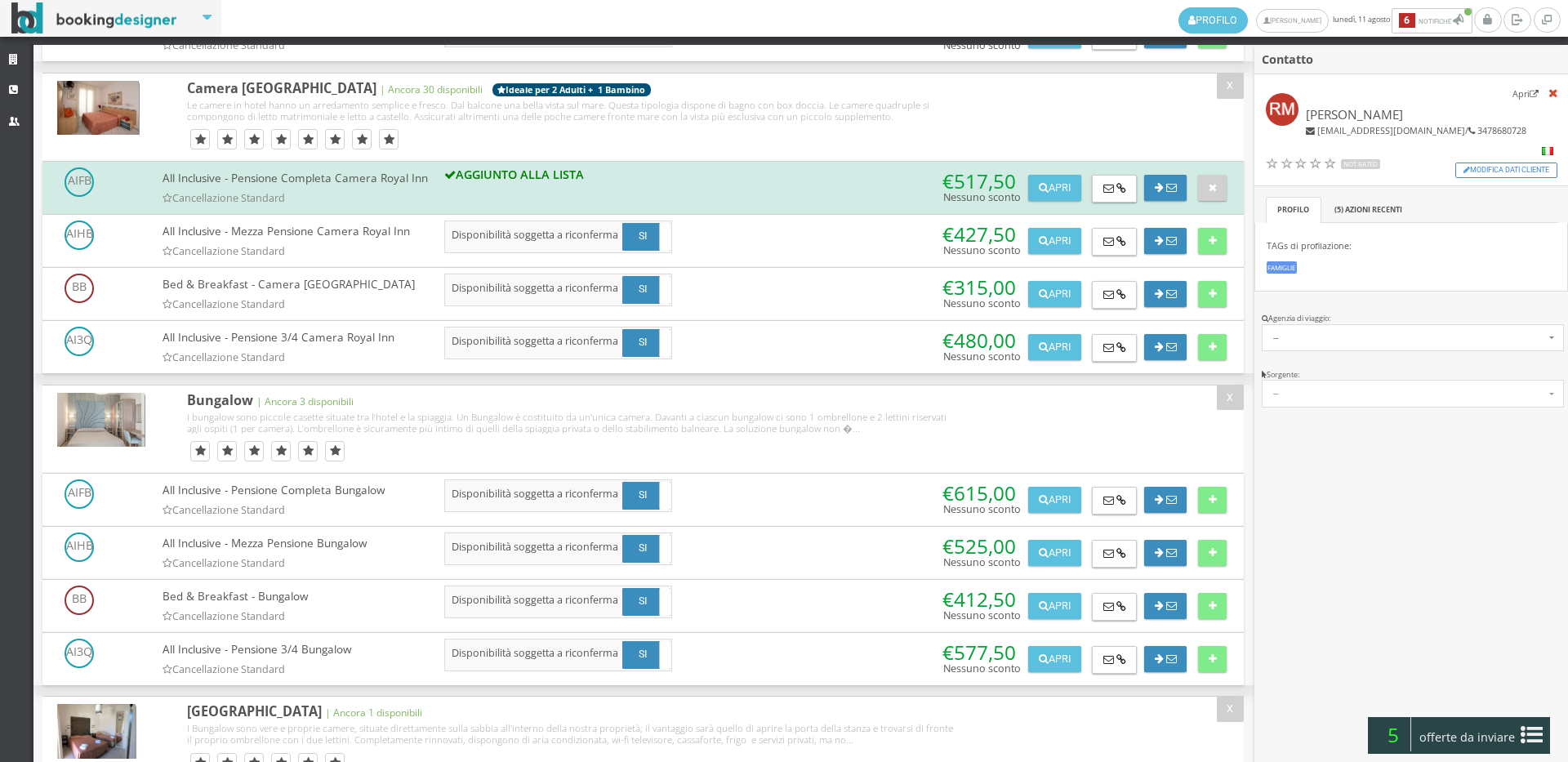
click at [1480, 728] on span "offerte da inviare" at bounding box center [1468, 737] width 106 height 26
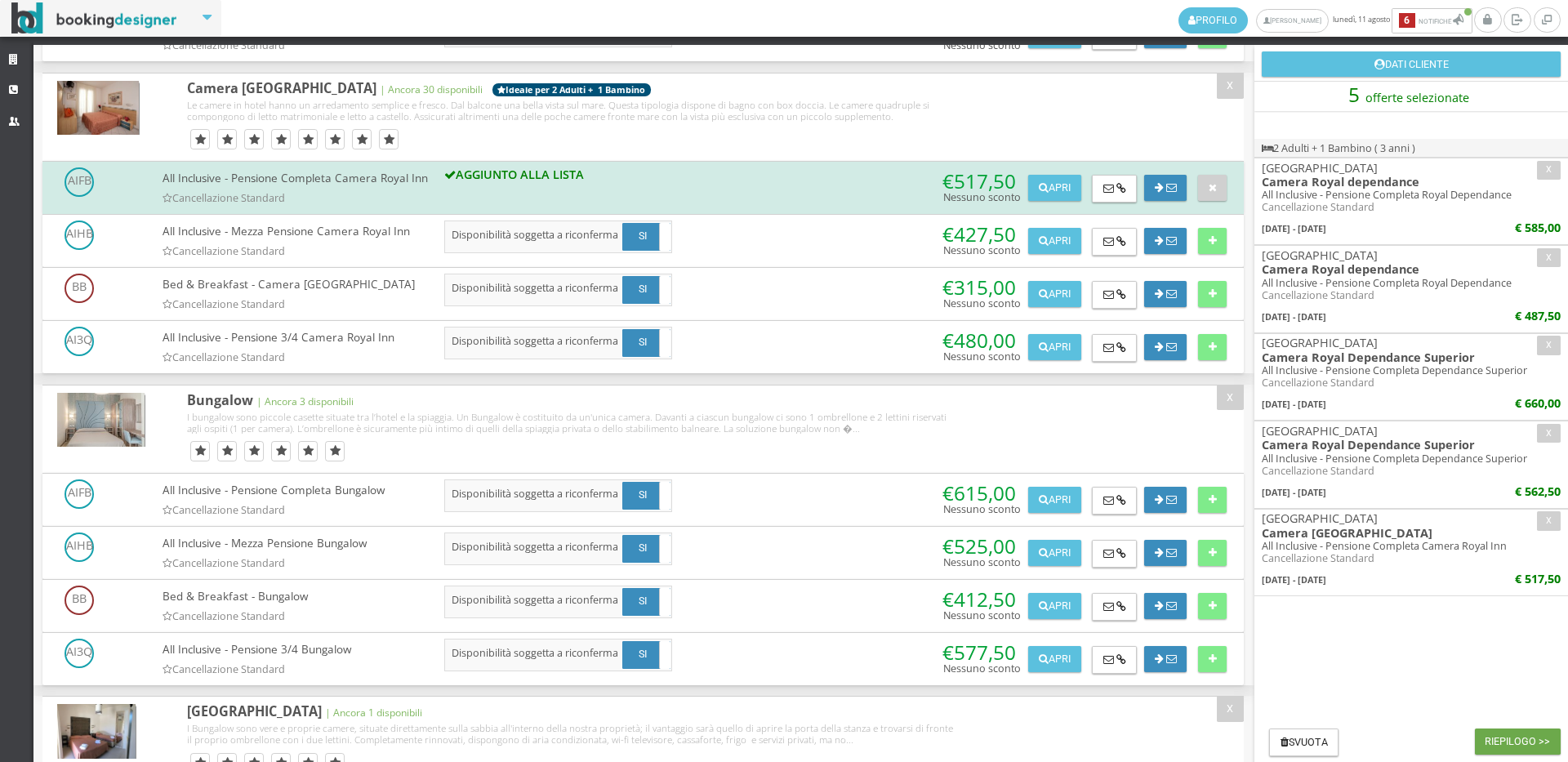
click at [1501, 738] on button "Riepilogo >>" at bounding box center [1517, 742] width 86 height 26
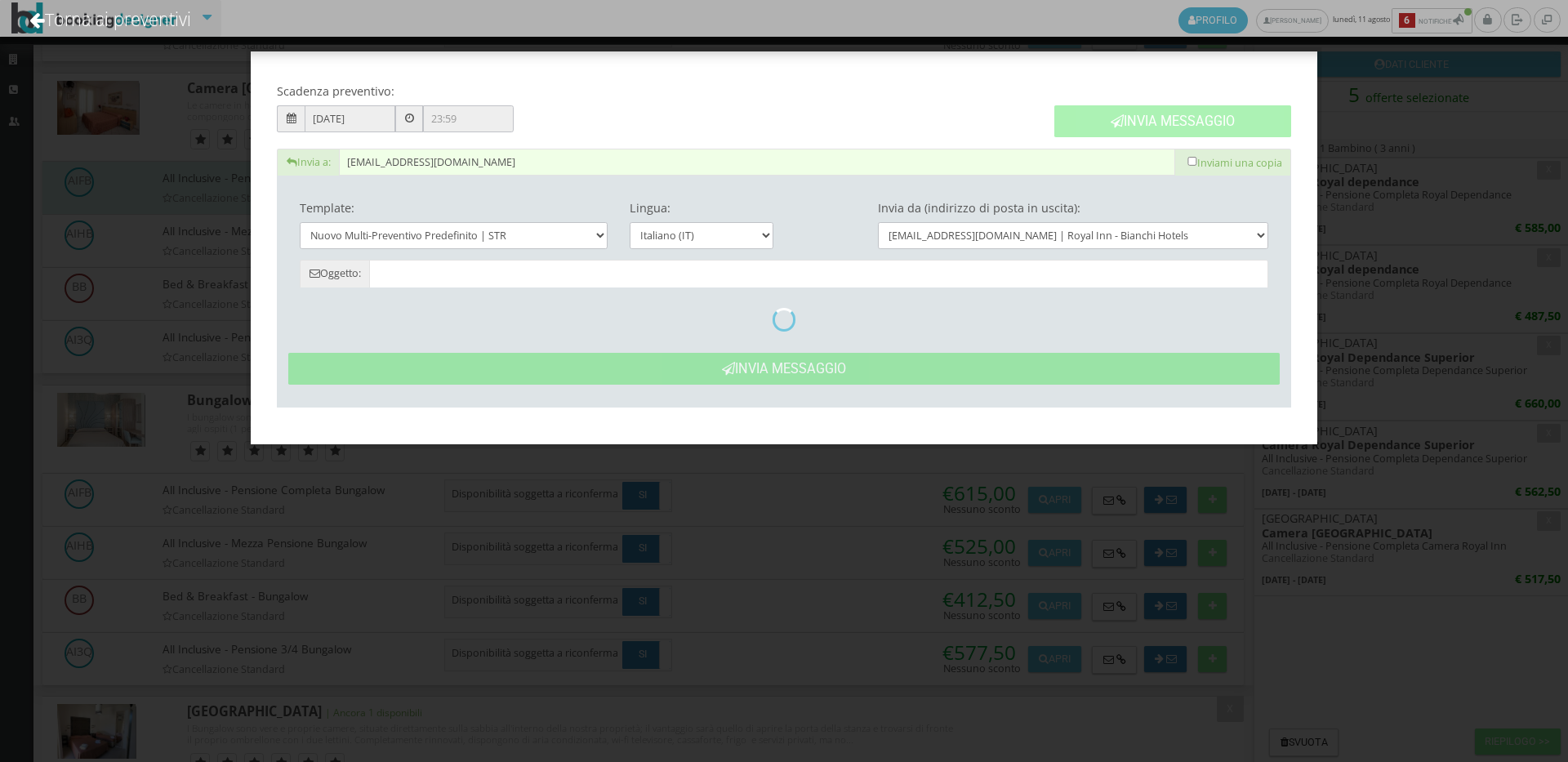
type input "Nuovo Preventivo - Raika Marcazzan dal 26/08/2025 al 29/08/2025"
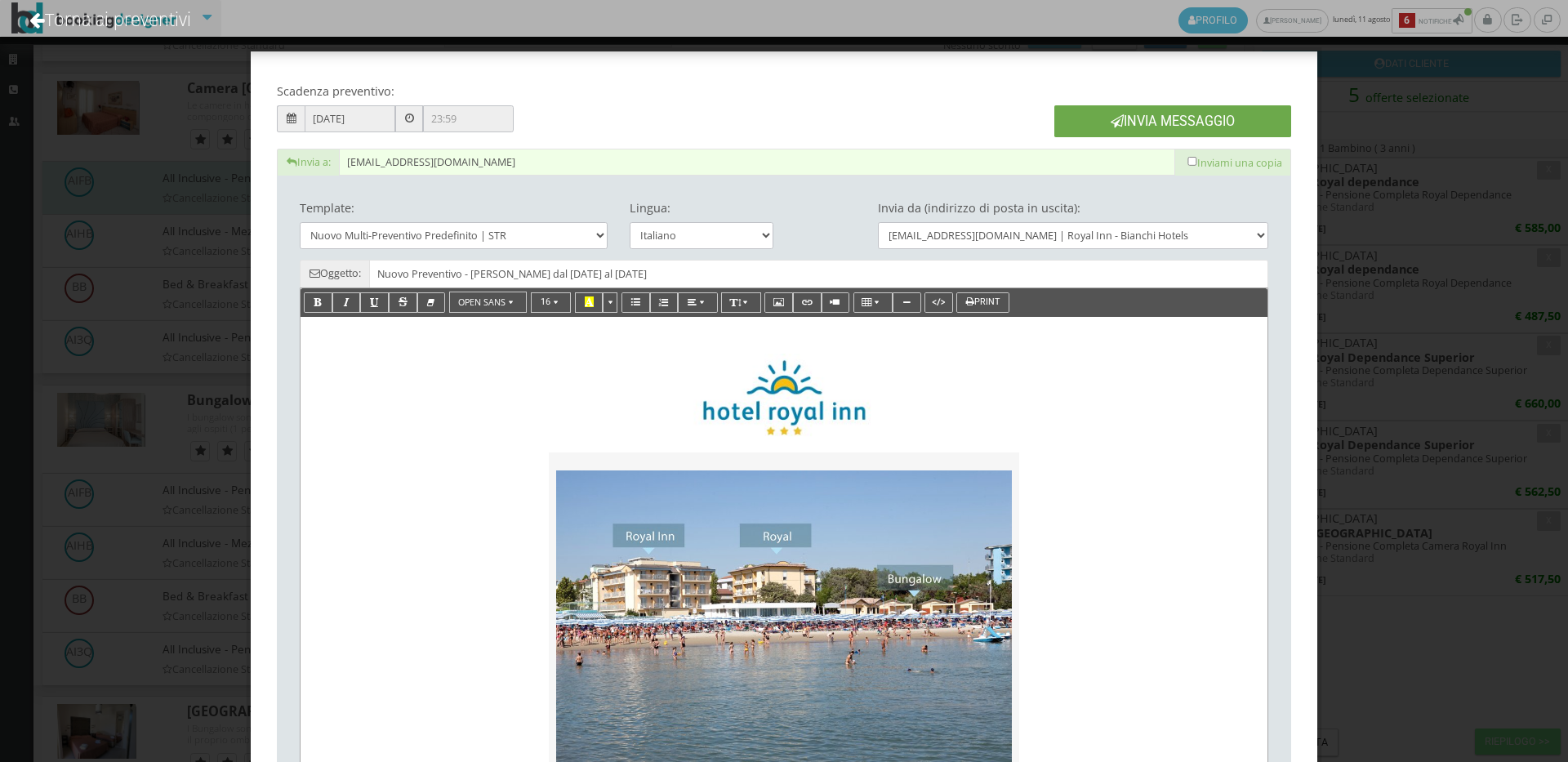
click at [1086, 111] on button "Invia Messaggio" at bounding box center [1173, 121] width 237 height 32
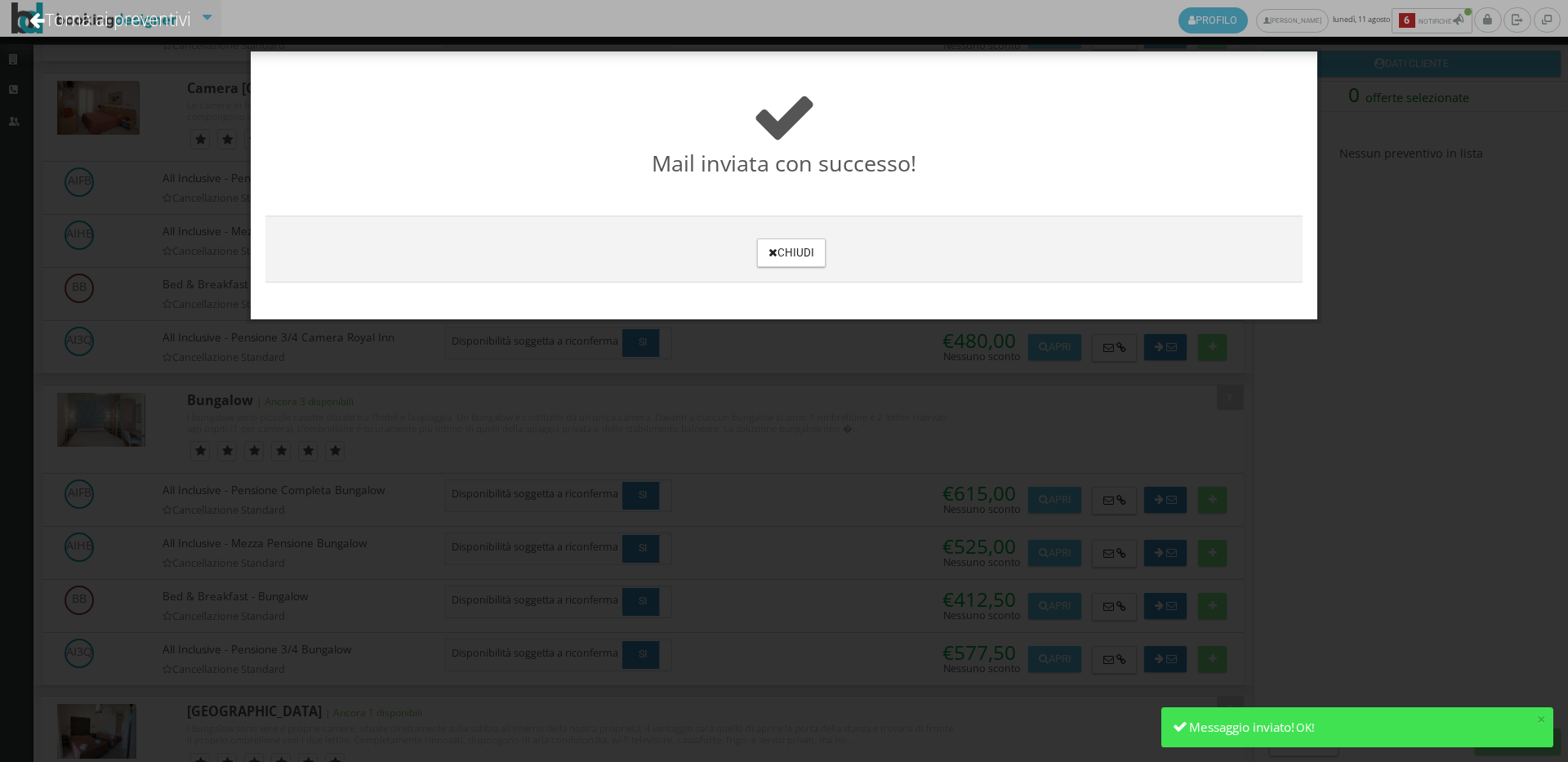
click at [755, 255] on h3 "Chiudi" at bounding box center [784, 249] width 1023 height 36
click at [769, 243] on button "Chiudi" at bounding box center [791, 252] width 68 height 29
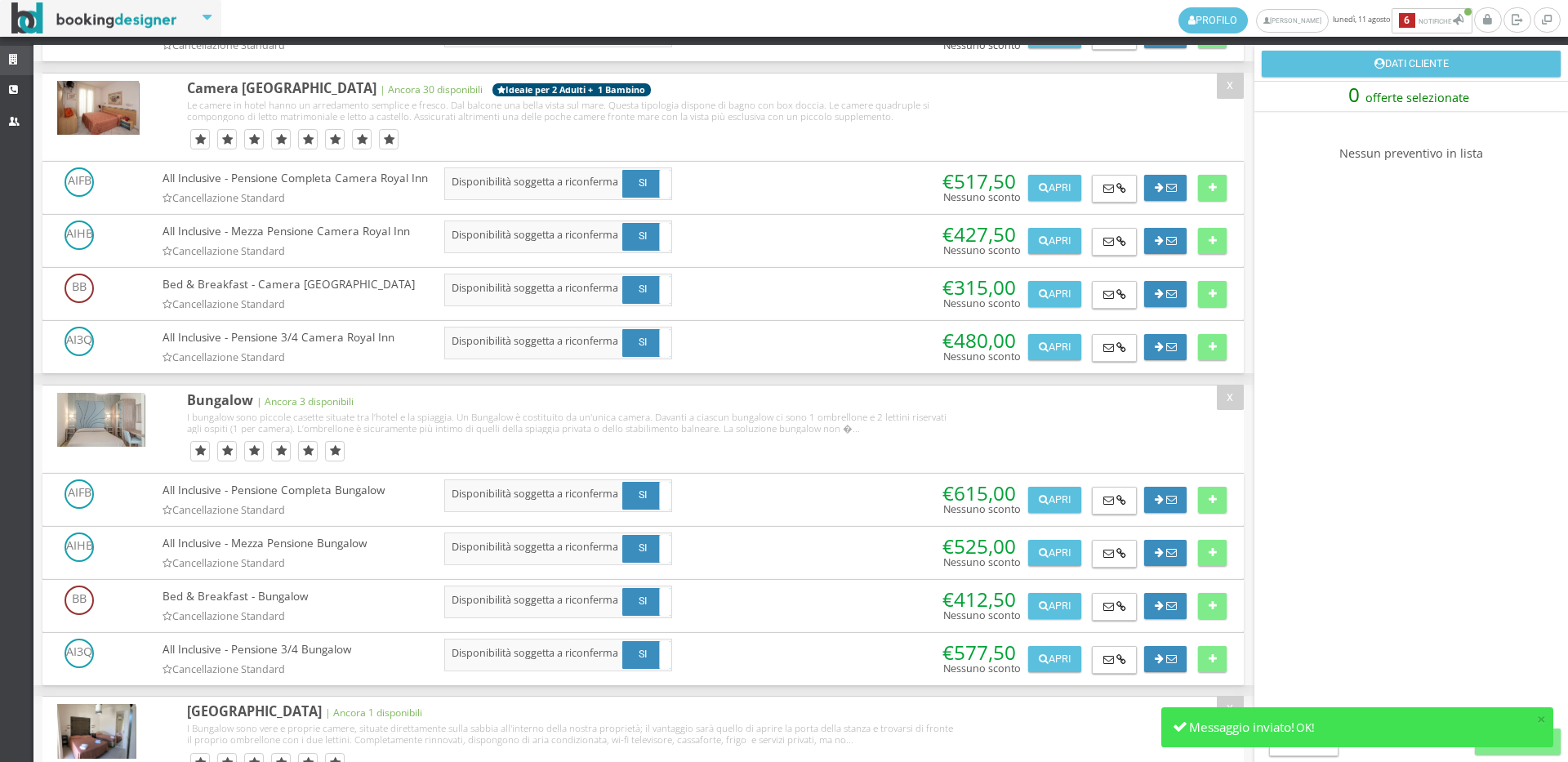
click at [3, 53] on link "Strutture" at bounding box center [17, 61] width 33 height 29
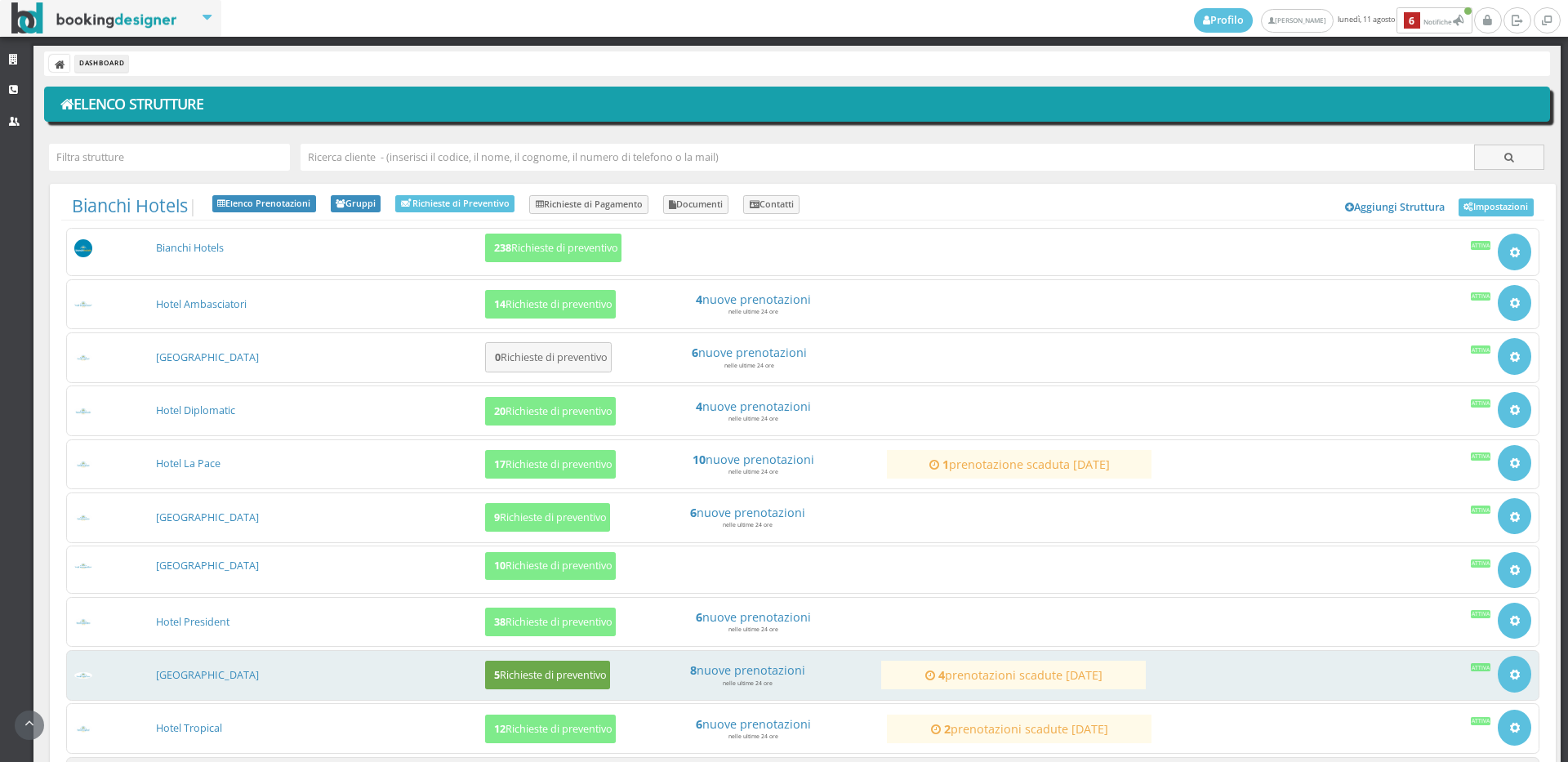
scroll to position [154, 0]
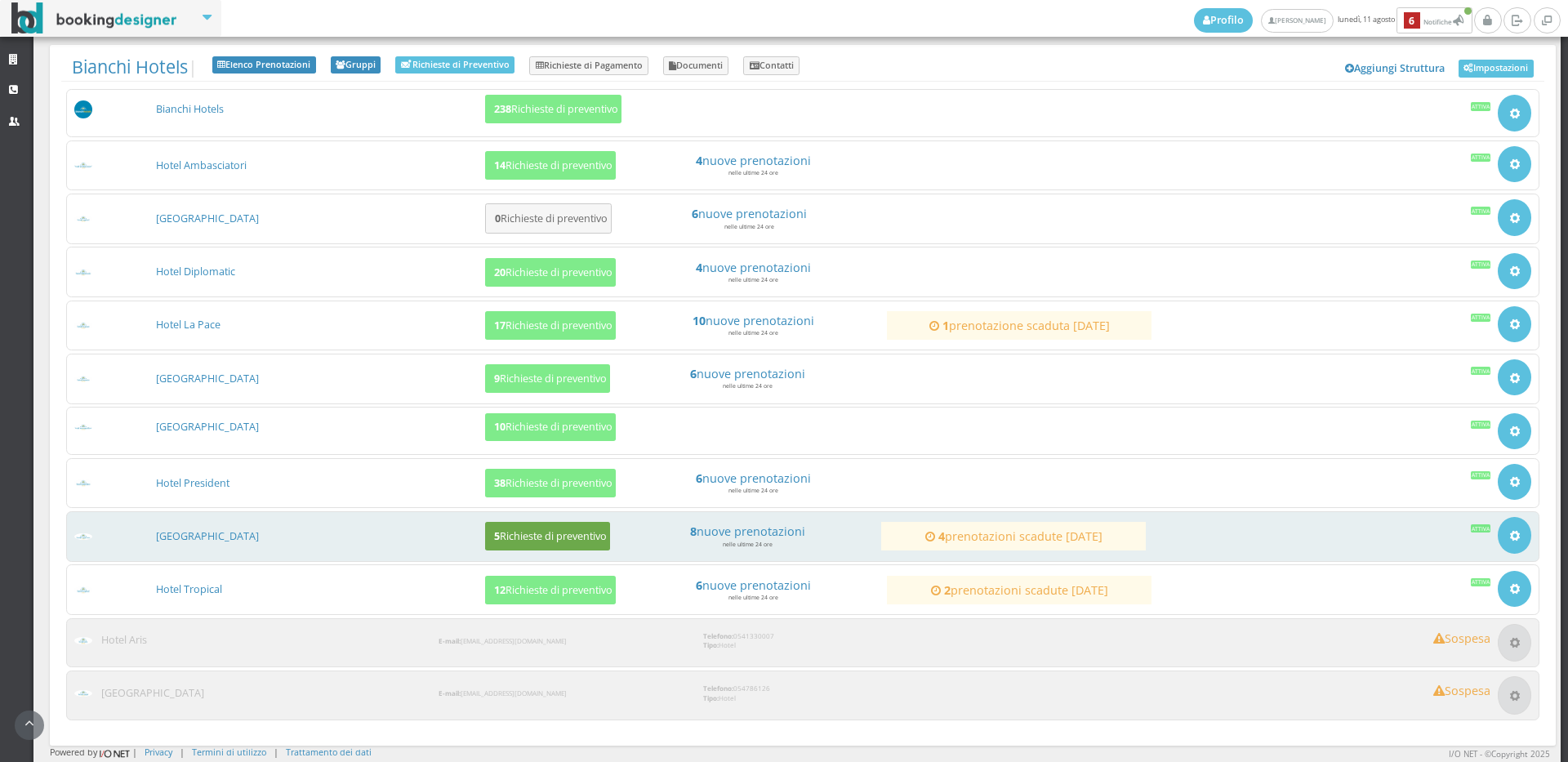
click at [594, 522] on button "5 Richieste di preventivo" at bounding box center [548, 536] width 125 height 29
